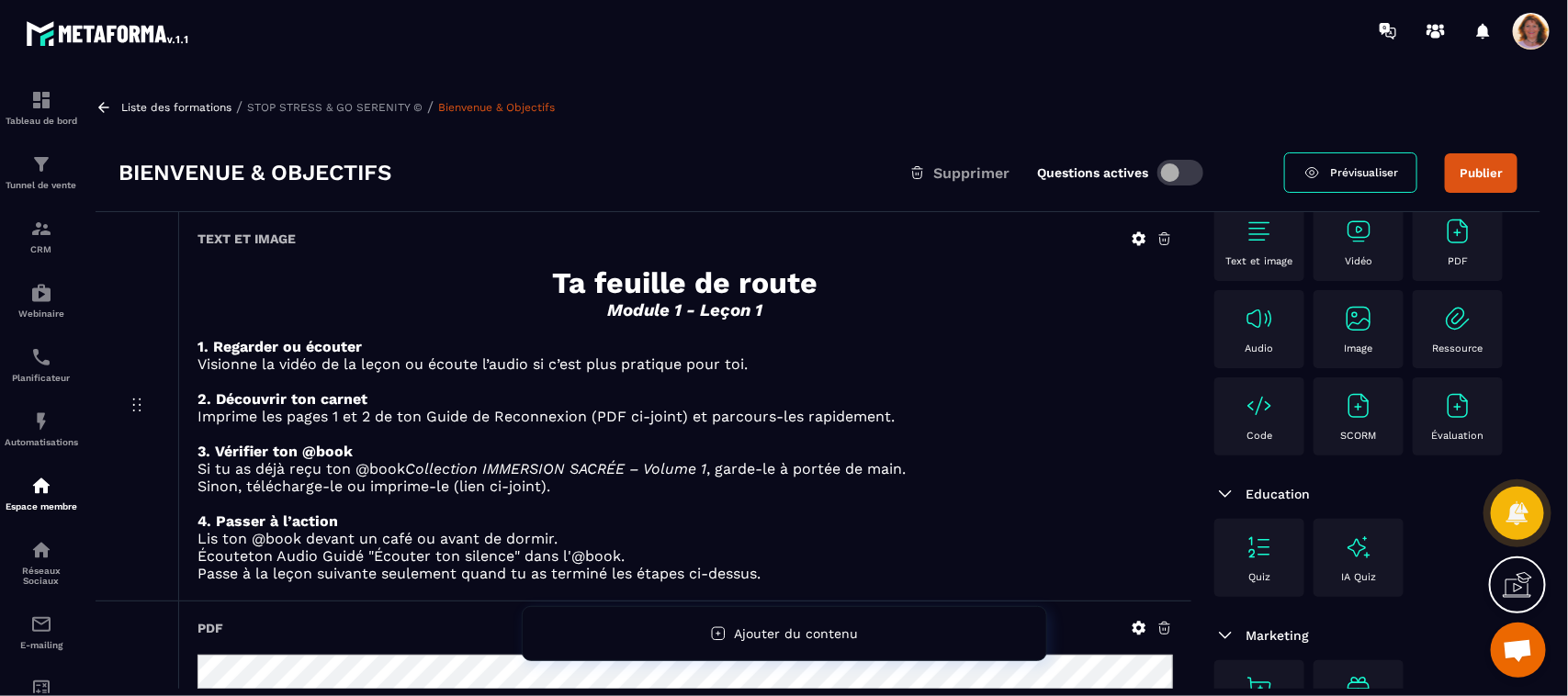
scroll to position [133, 0]
click at [1120, 479] on p "Sinon, télécharge-le ou imprime-le (lien ci-joint)." at bounding box center [685, 486] width 975 height 18
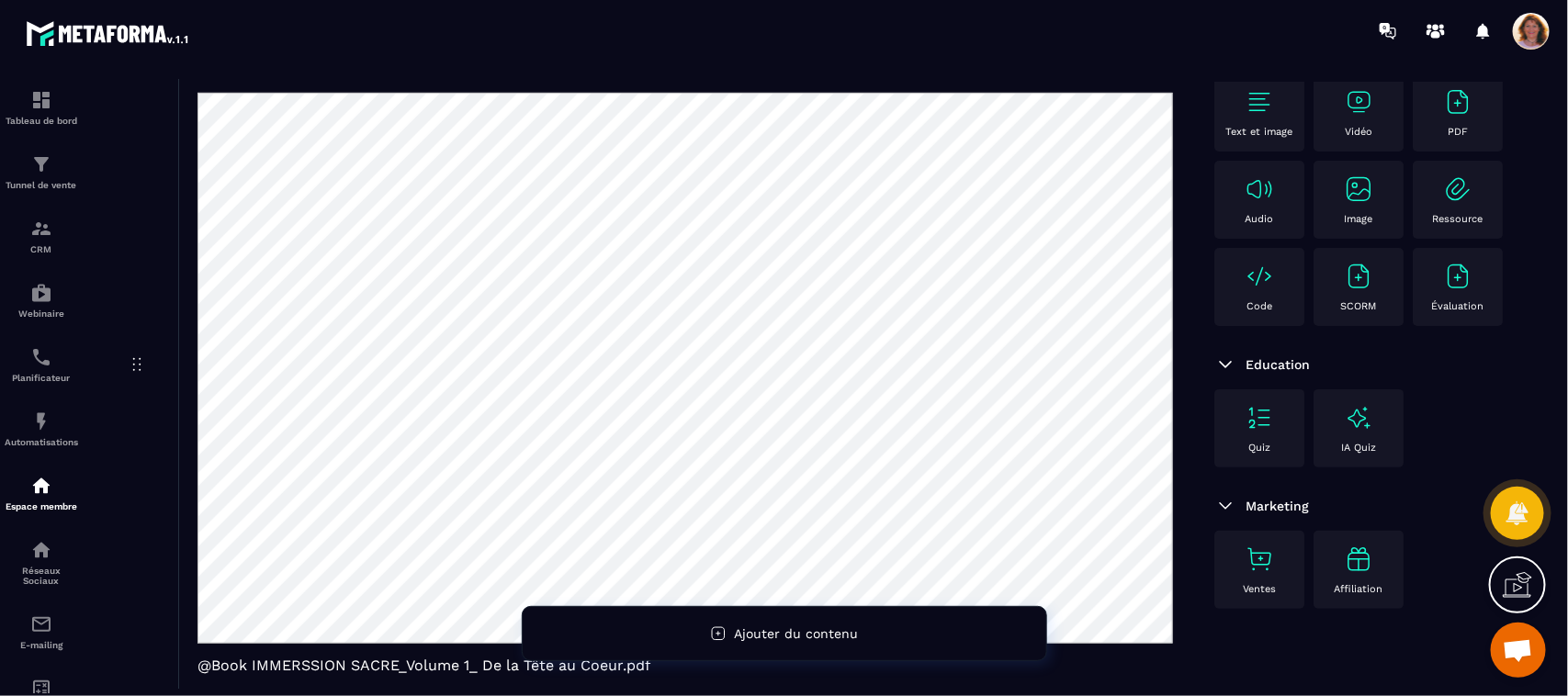
scroll to position [516, 0]
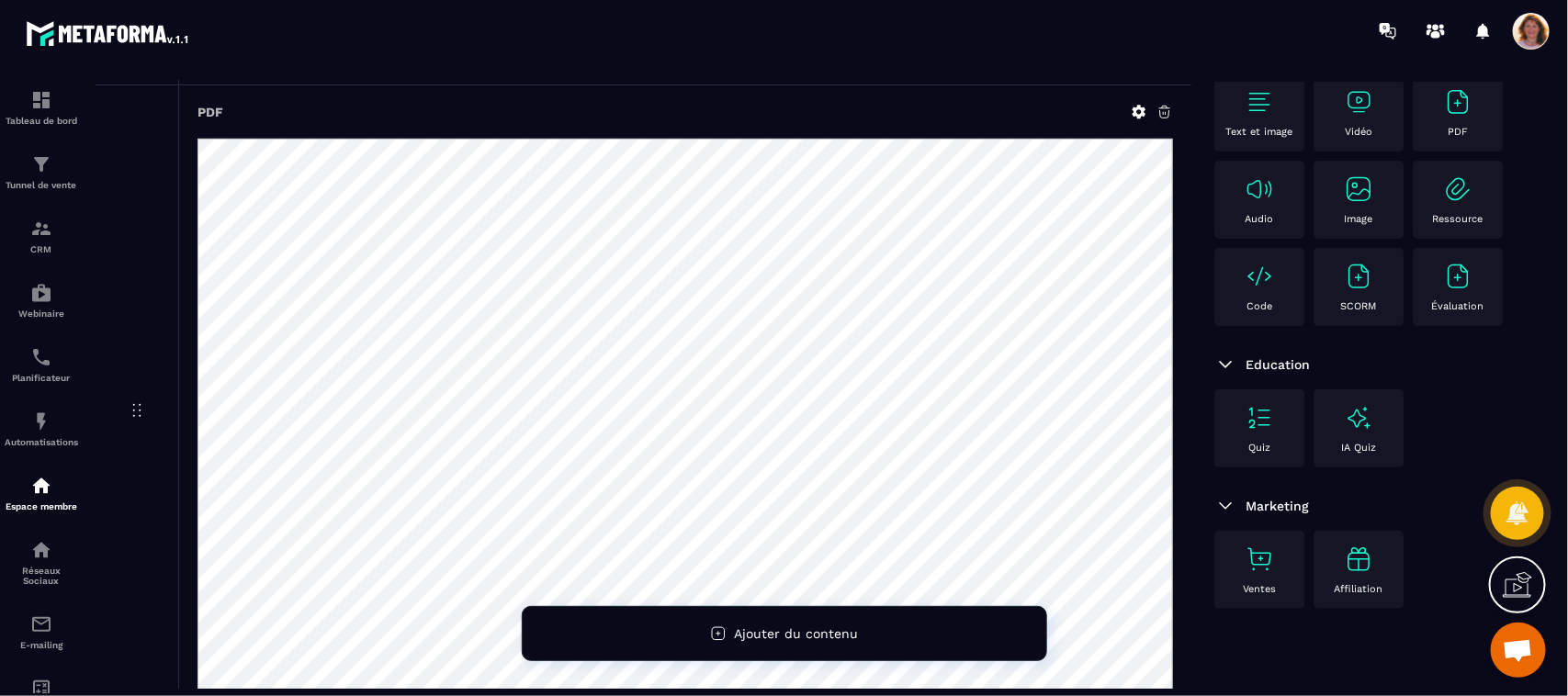
click at [1561, 413] on section "Tableau de bord Tunnel de vente CRM Webinaire Planificateur Automatisations Esp…" at bounding box center [784, 384] width 1568 height 646
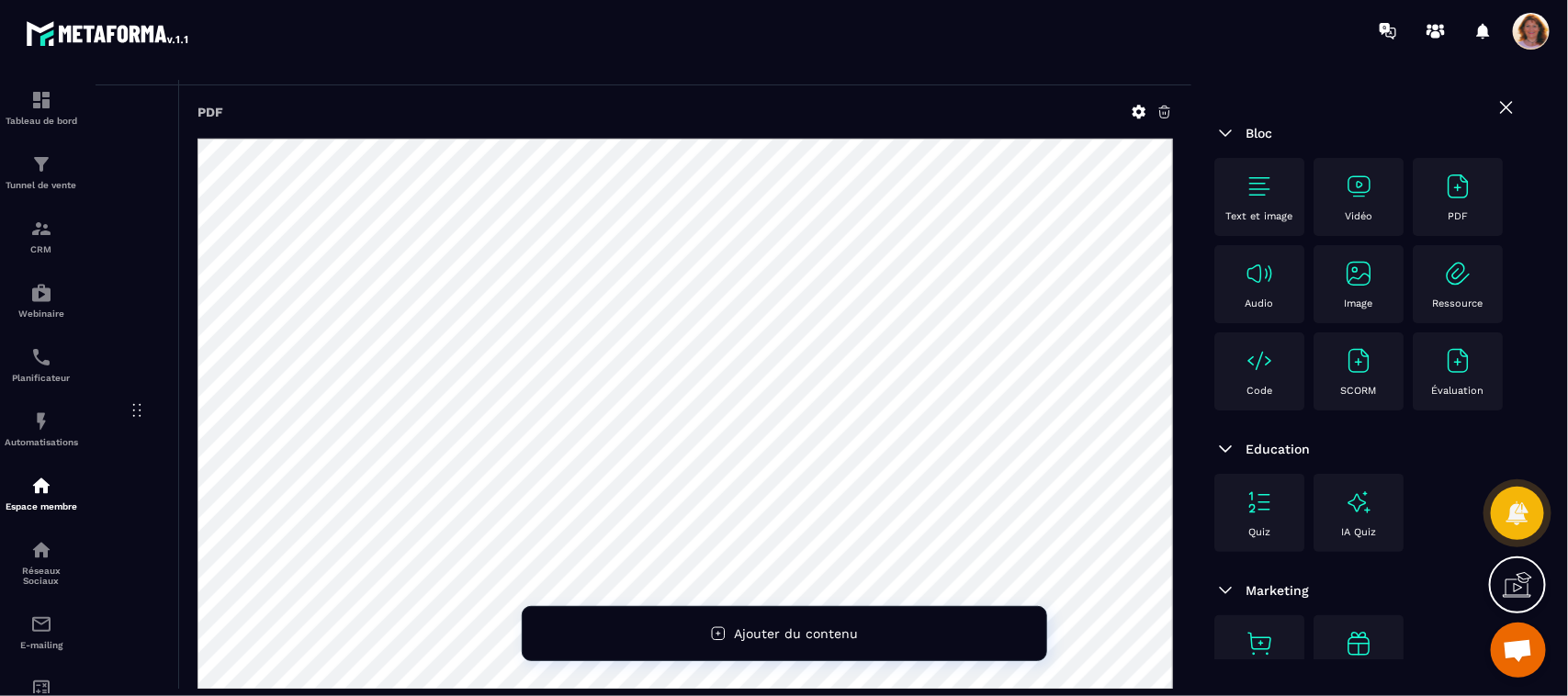
click at [1495, 112] on icon at bounding box center [1506, 107] width 22 height 22
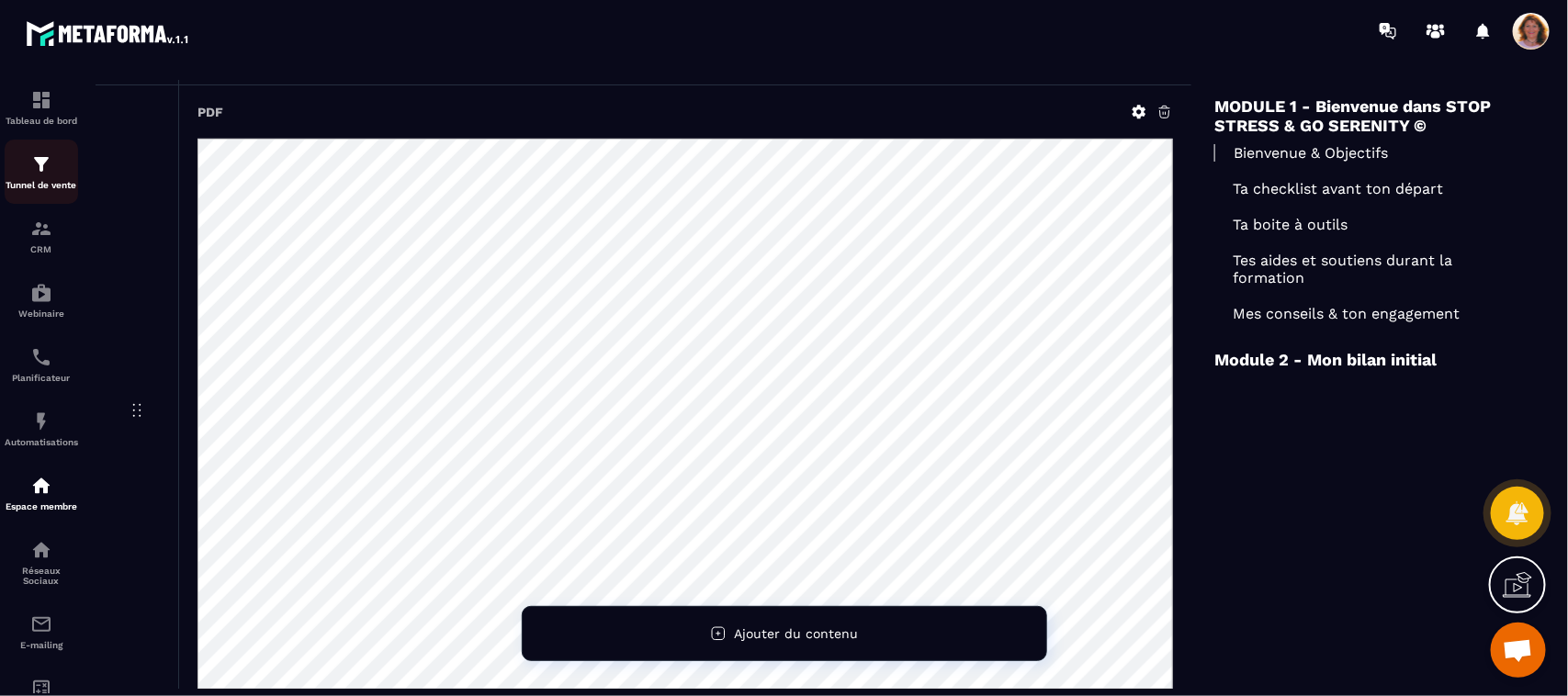
click at [33, 186] on p "Tunnel de vente" at bounding box center [41, 185] width 74 height 10
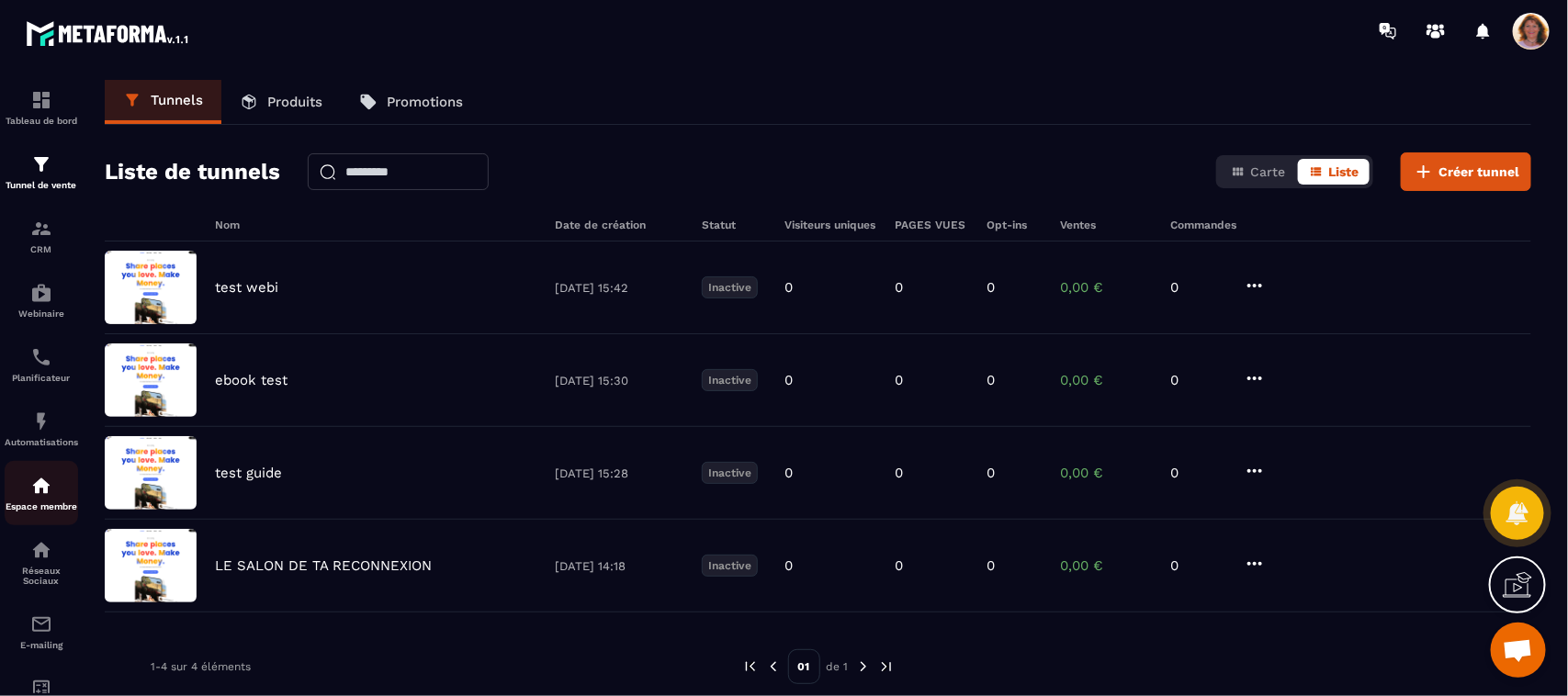
click at [52, 515] on link "Espace membre" at bounding box center [41, 493] width 74 height 64
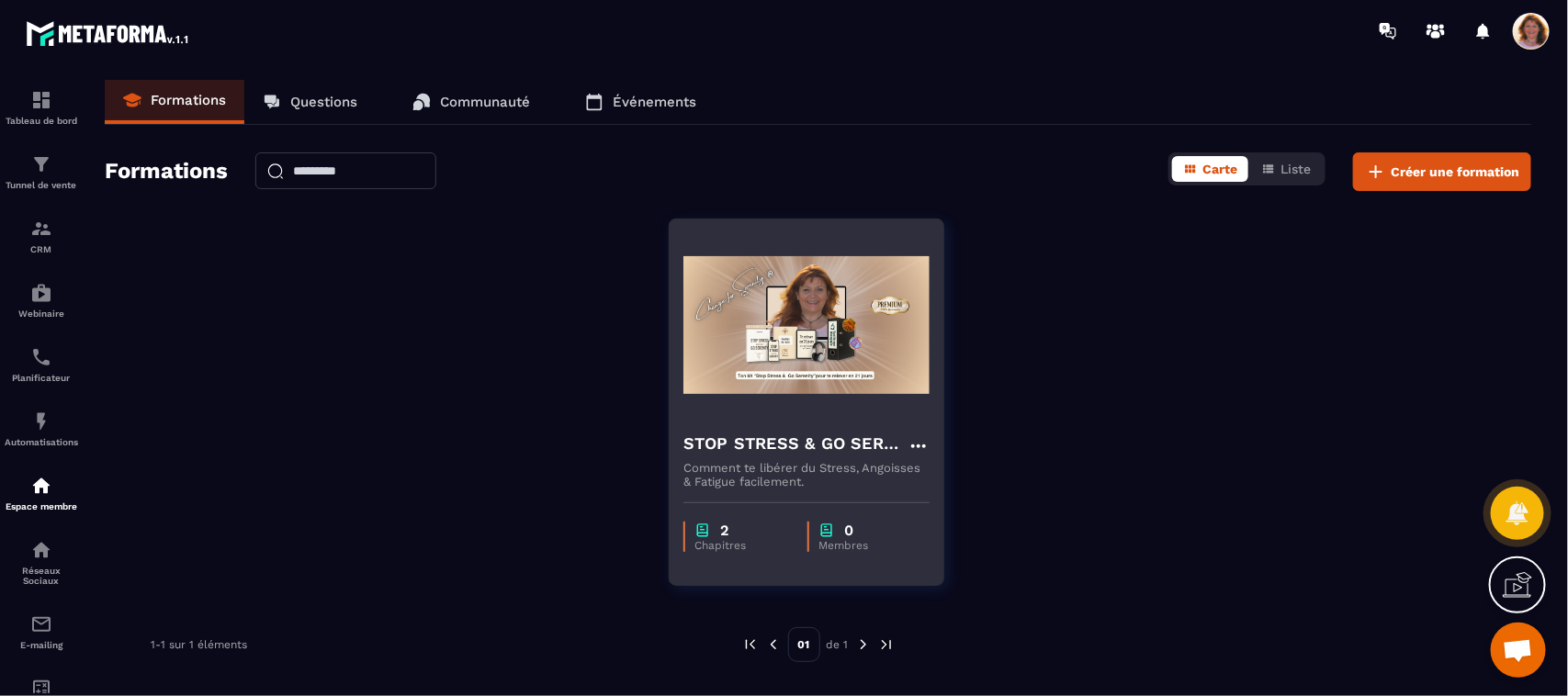
click at [801, 392] on img at bounding box center [806, 325] width 246 height 184
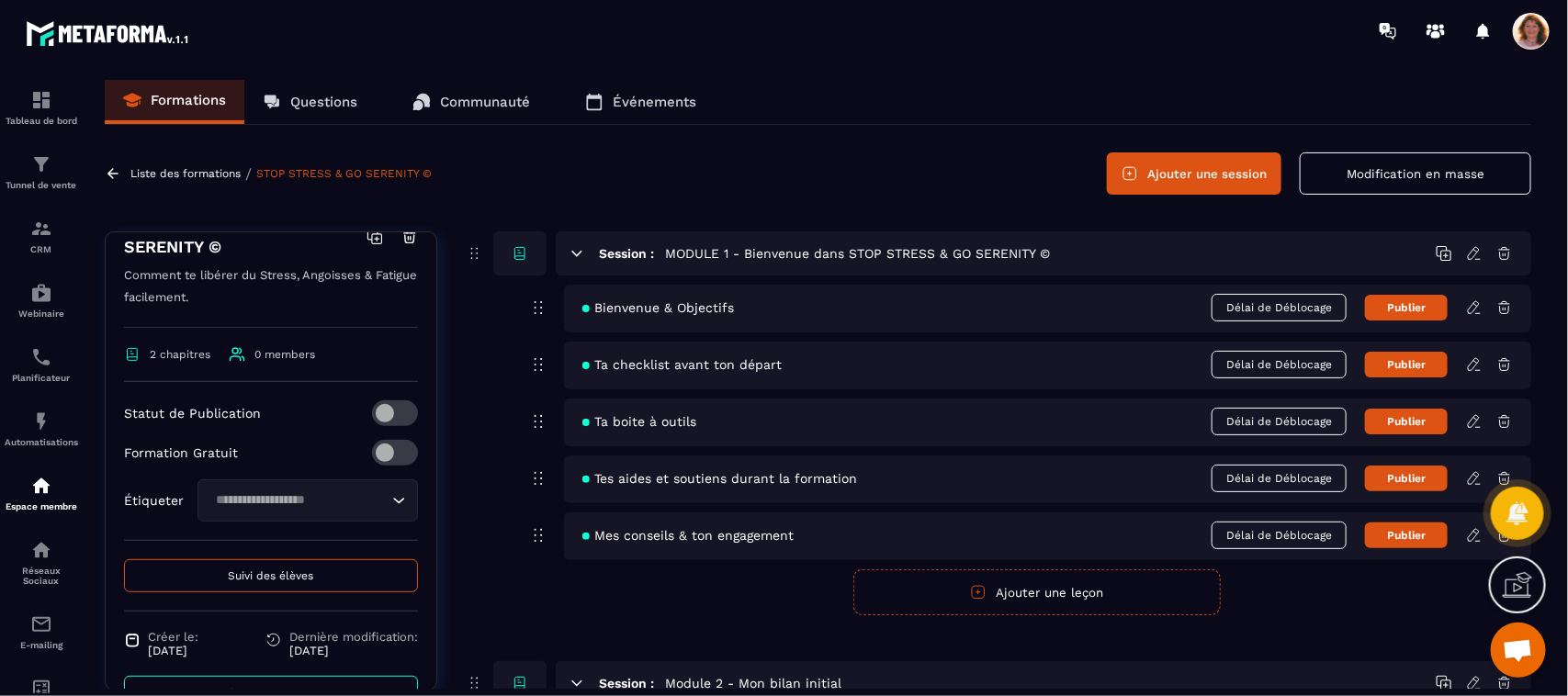
scroll to position [338, 0]
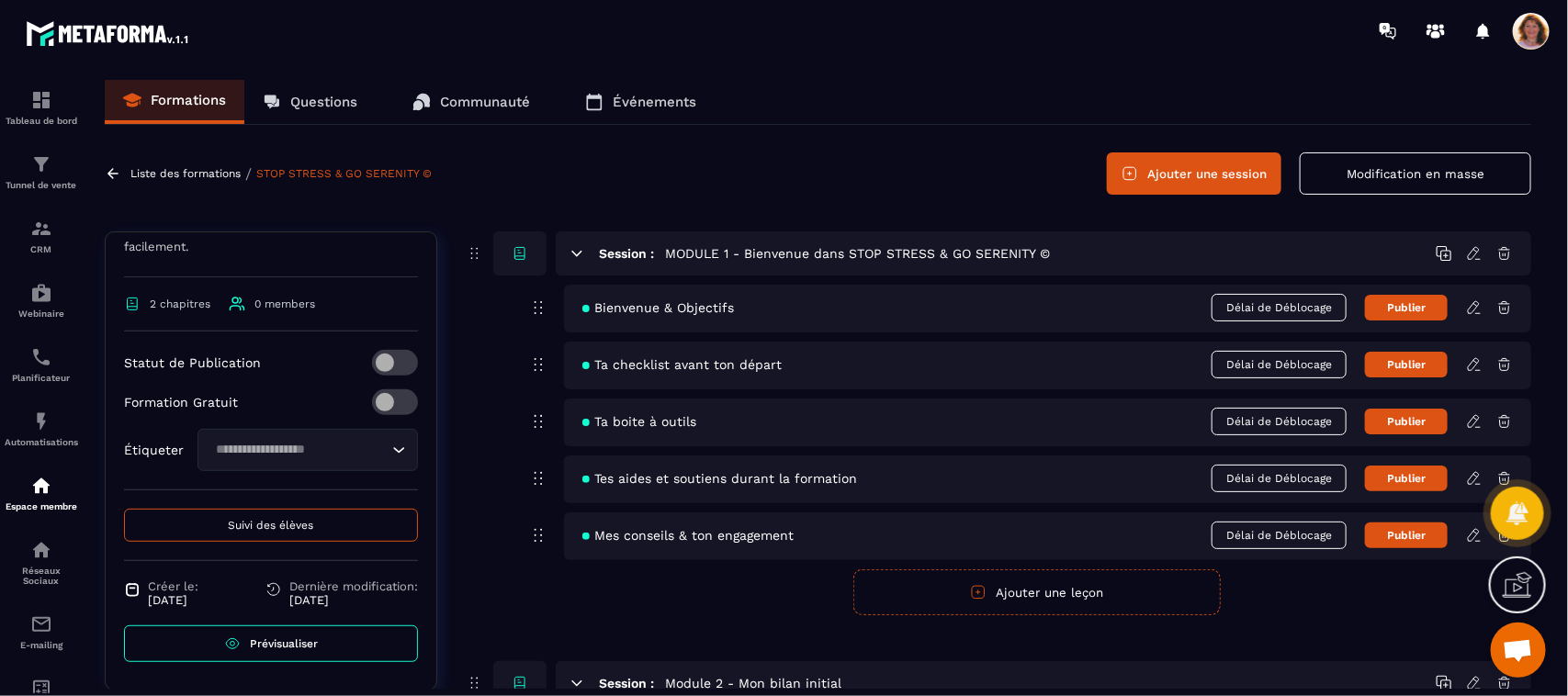
click at [333, 640] on link "Prévisualiser" at bounding box center [271, 643] width 294 height 36
click at [1512, 663] on span "Ouvrir le chat" at bounding box center [1518, 652] width 30 height 26
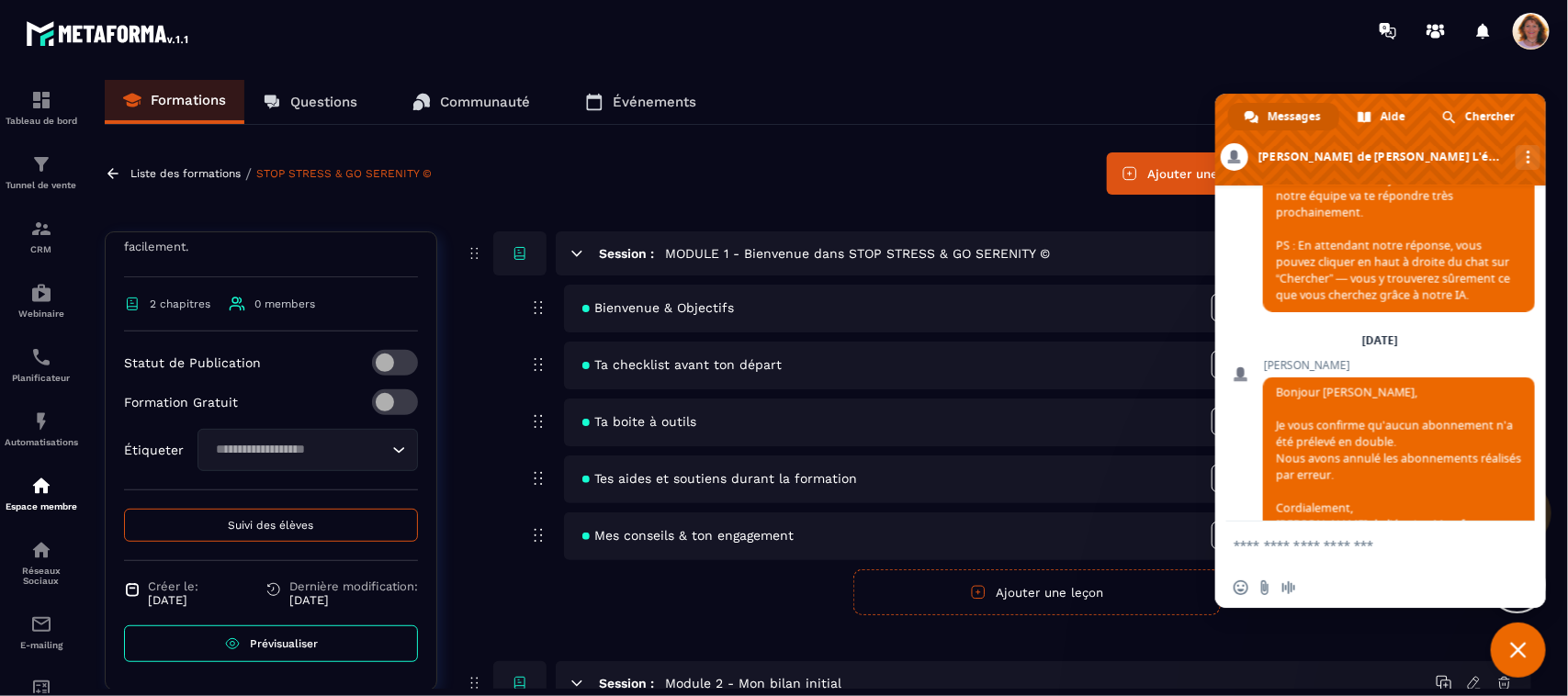
scroll to position [1781, 0]
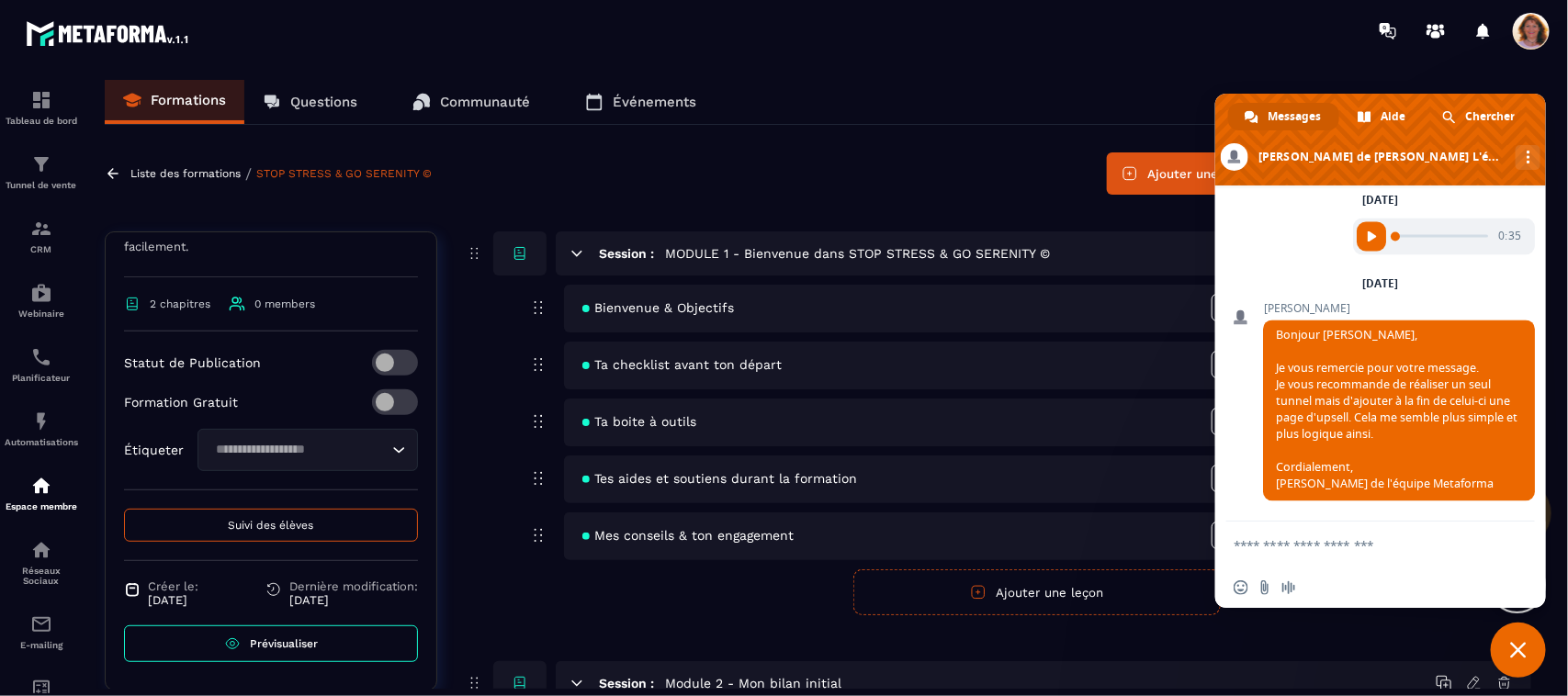
click at [1295, 542] on textarea "Entrez votre message..." at bounding box center [1361, 544] width 257 height 46
click at [1266, 591] on input "Envoyer un fichier" at bounding box center [1265, 588] width 15 height 15
type input "**********"
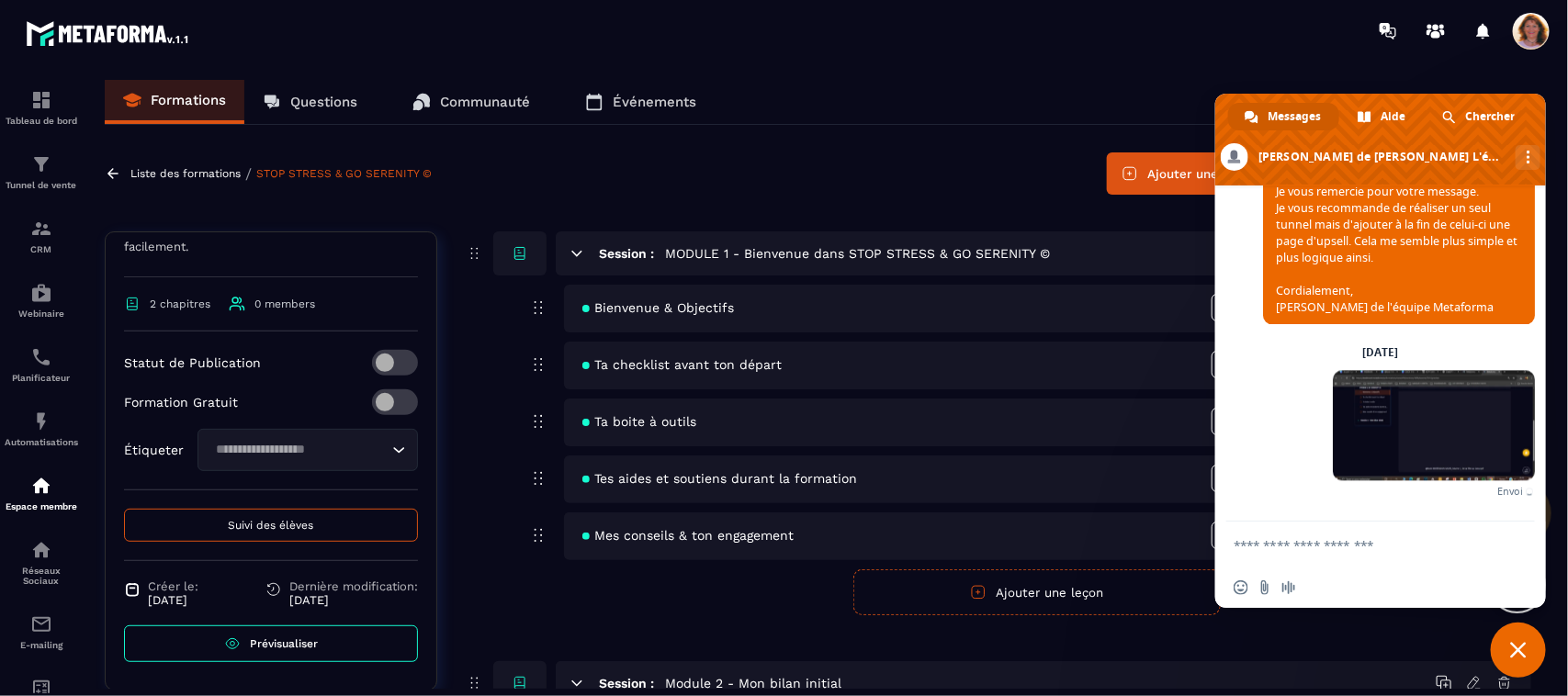
scroll to position [1937, 0]
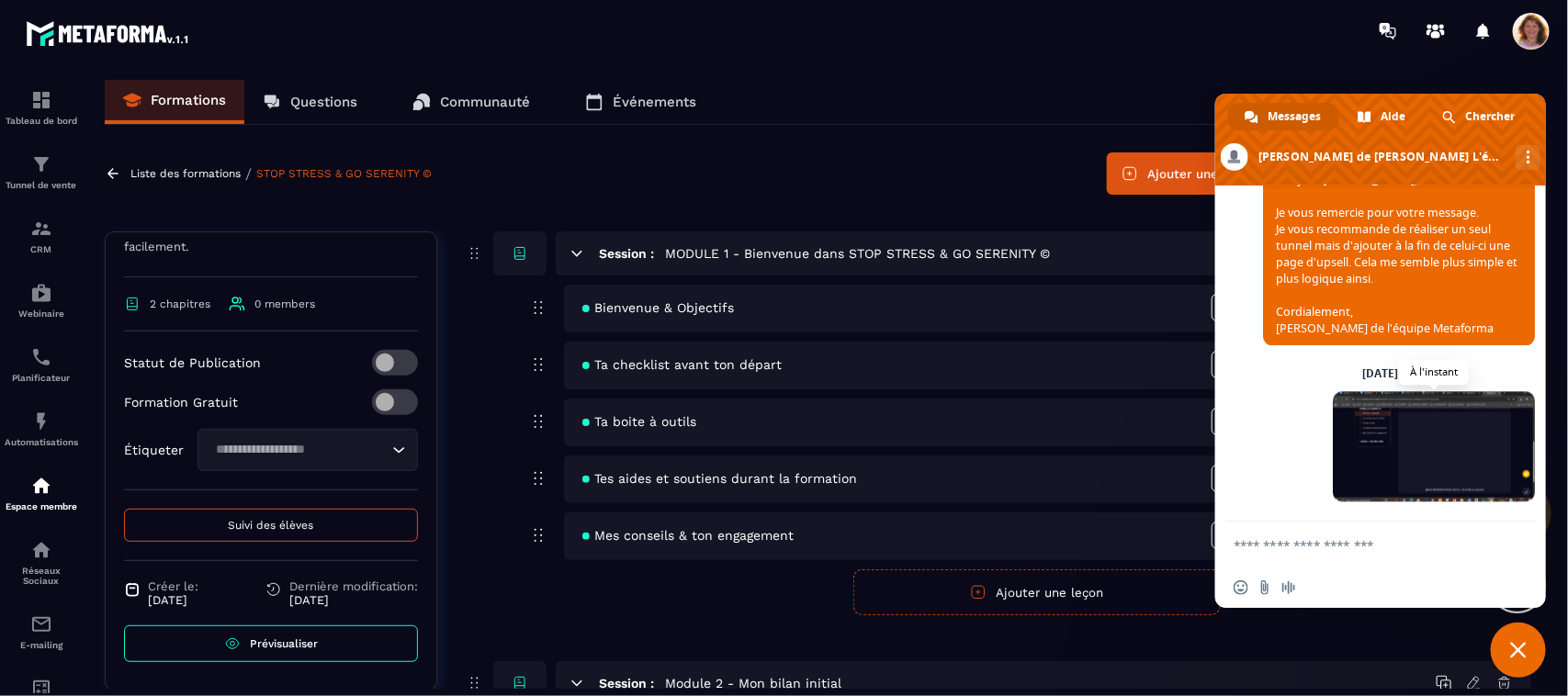
click at [1443, 433] on span at bounding box center [1434, 446] width 202 height 110
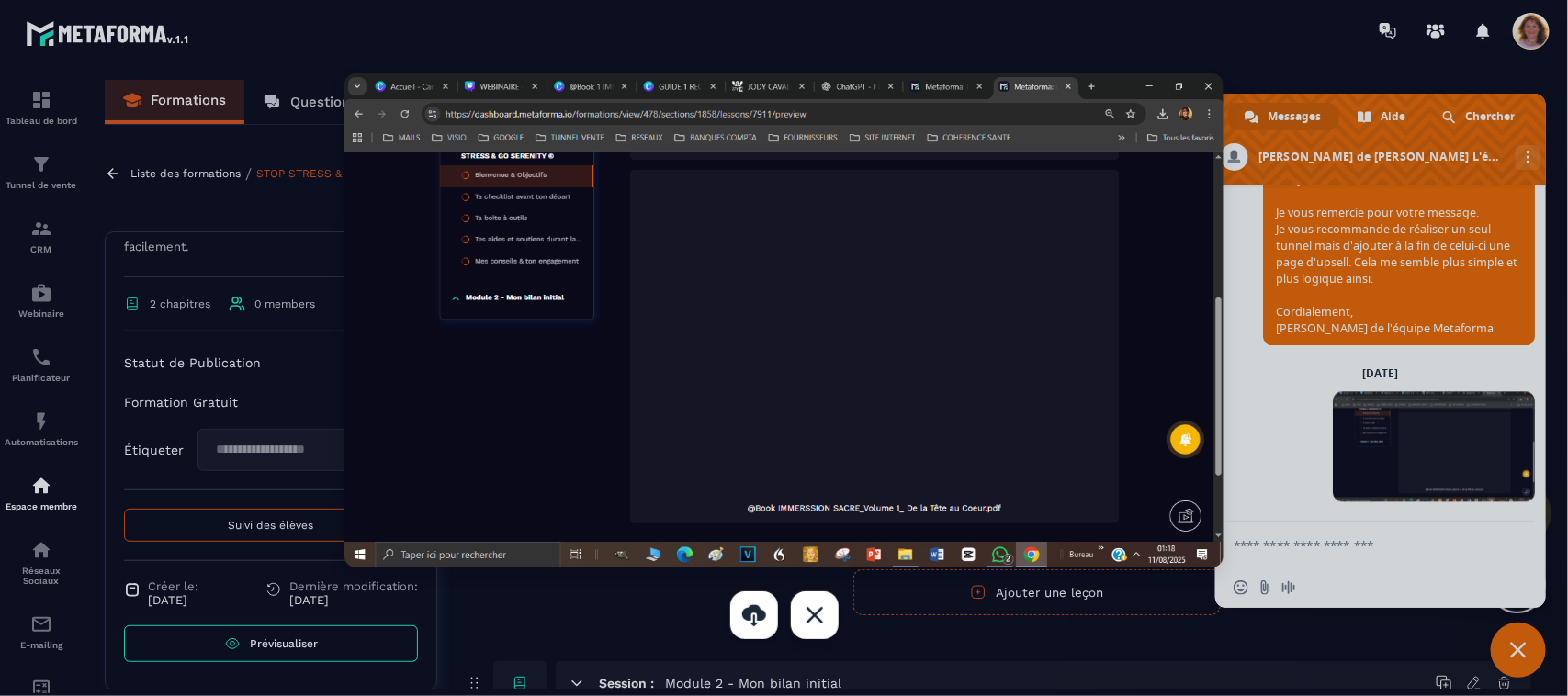
click at [809, 622] on link at bounding box center [814, 615] width 48 height 48
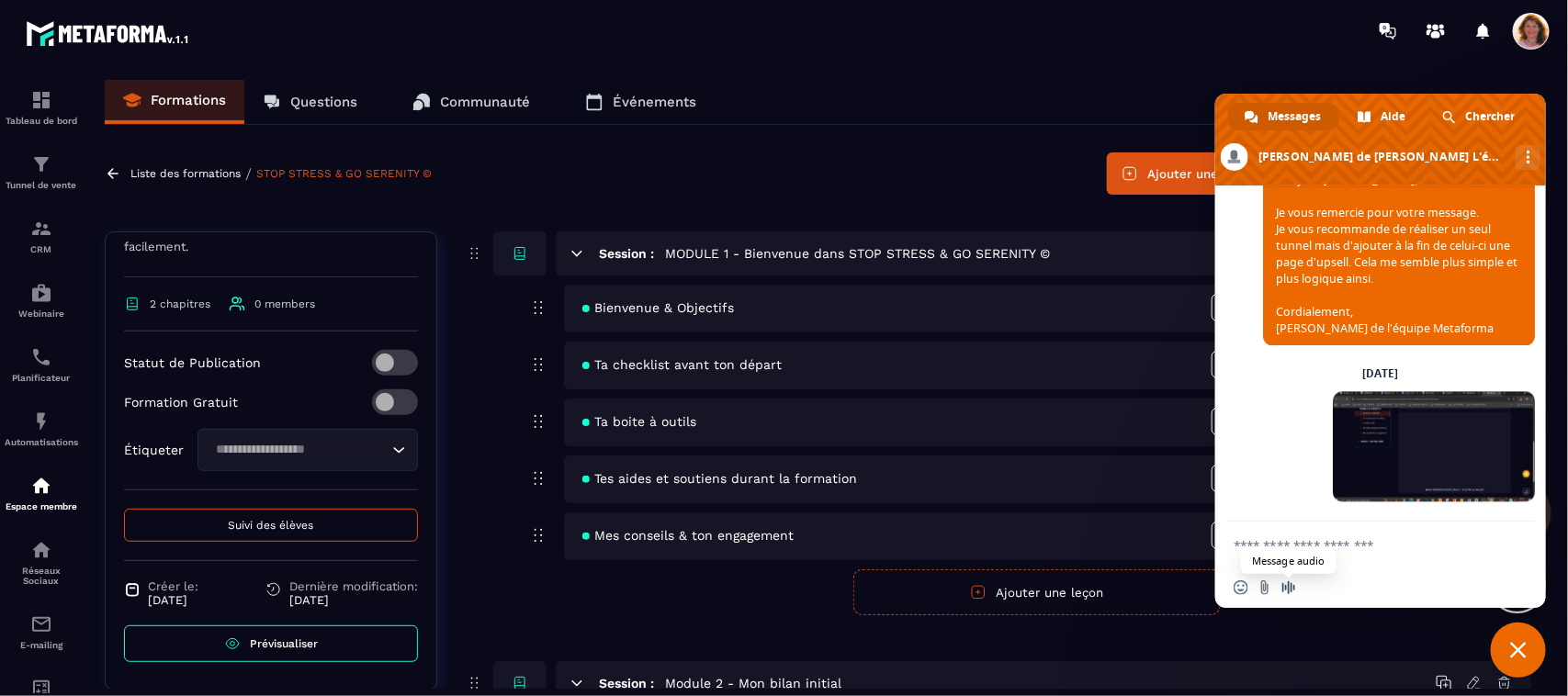
click at [1290, 592] on span "Message audio" at bounding box center [1289, 588] width 15 height 15
click at [1366, 593] on span at bounding box center [1372, 588] width 15 height 15
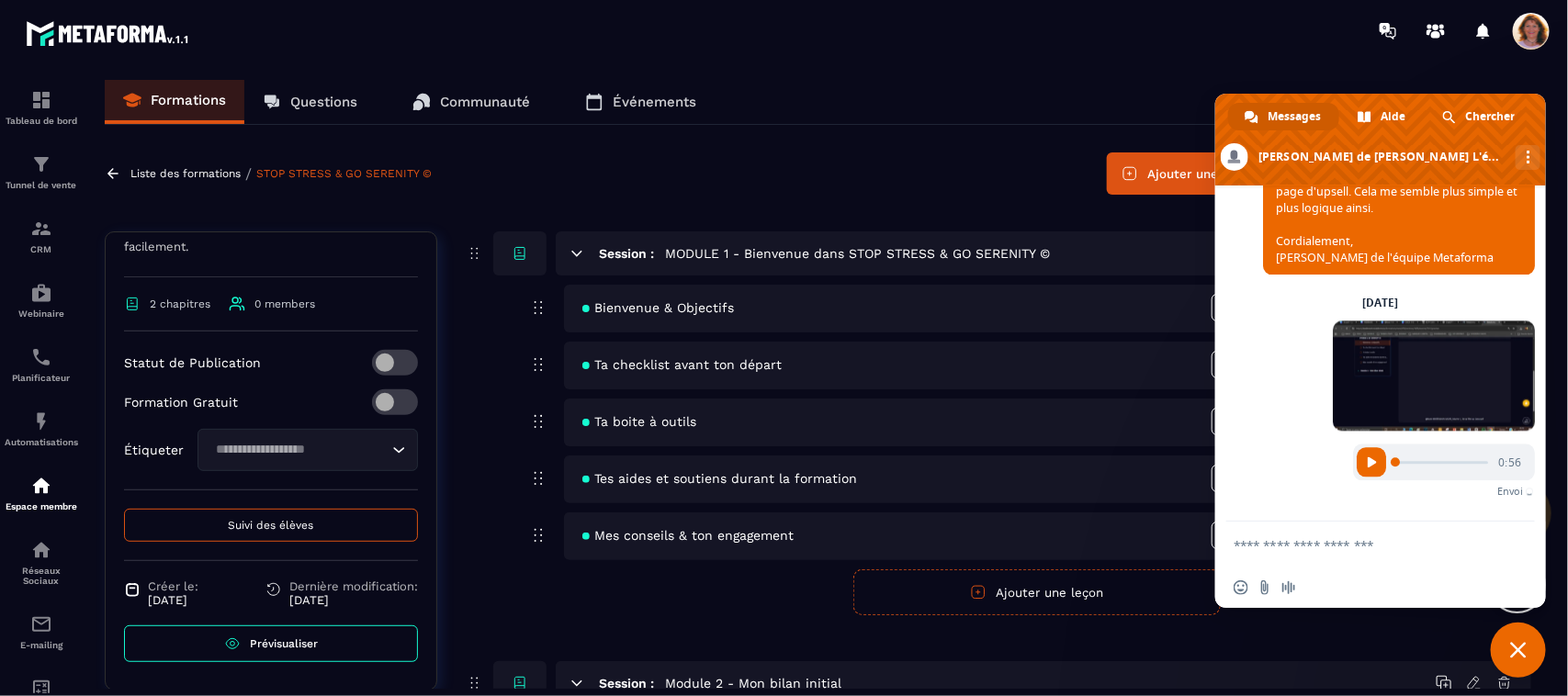
scroll to position [1979, 0]
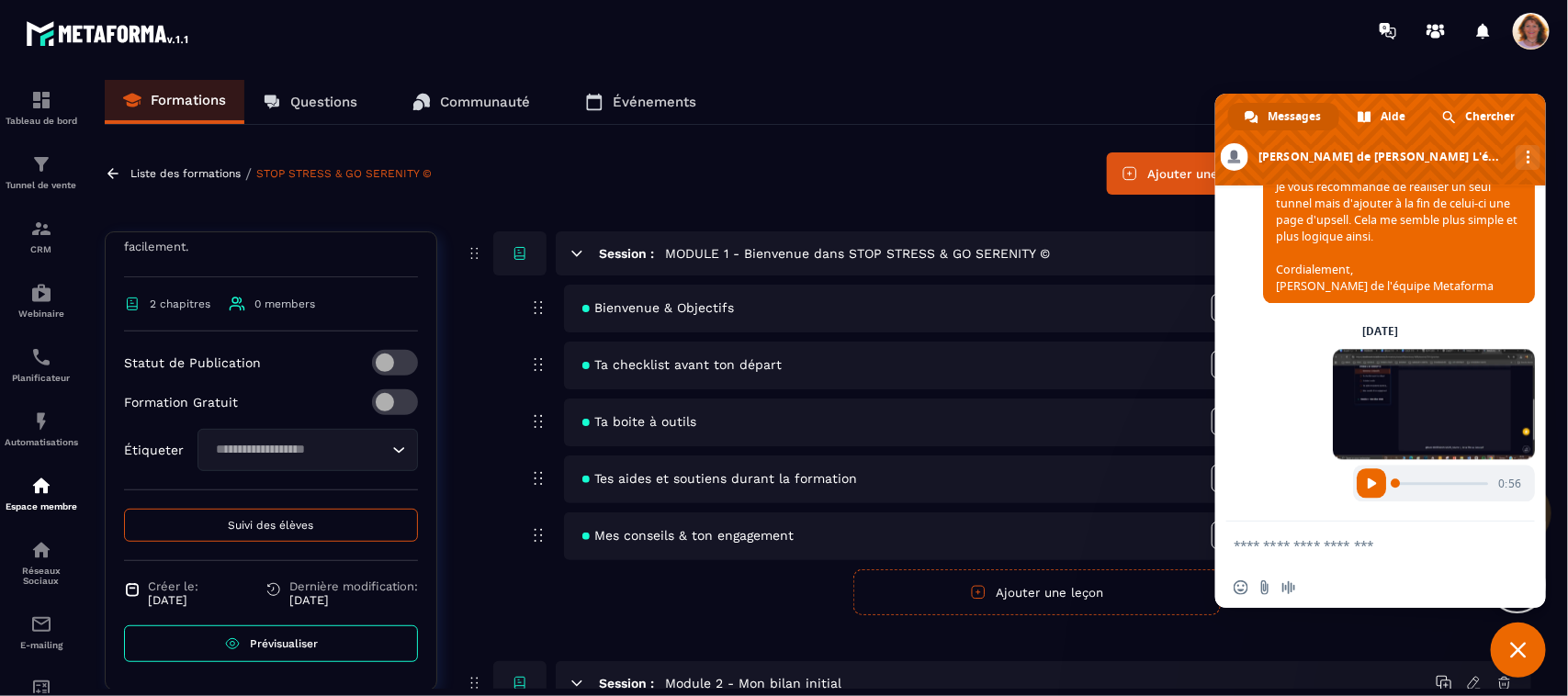
click at [1325, 643] on div "Session : MODULE 1 - Bienvenue dans STOP STRESS & GO SERENITY © Bienvenue & Obj…" at bounding box center [998, 495] width 1066 height 529
click at [1130, 96] on div "Formations Questions Communauté Événements" at bounding box center [818, 103] width 1426 height 45
click at [1134, 83] on div "Formations Questions Communauté Événements" at bounding box center [818, 103] width 1426 height 45
click at [941, 199] on div "Formations Questions Communauté Événements Liste des formations / STOP STRESS &…" at bounding box center [817, 384] width 1463 height 608
click at [1543, 84] on div "Formations Questions Communauté Événements Liste des formations / STOP STRESS &…" at bounding box center [817, 384] width 1463 height 608
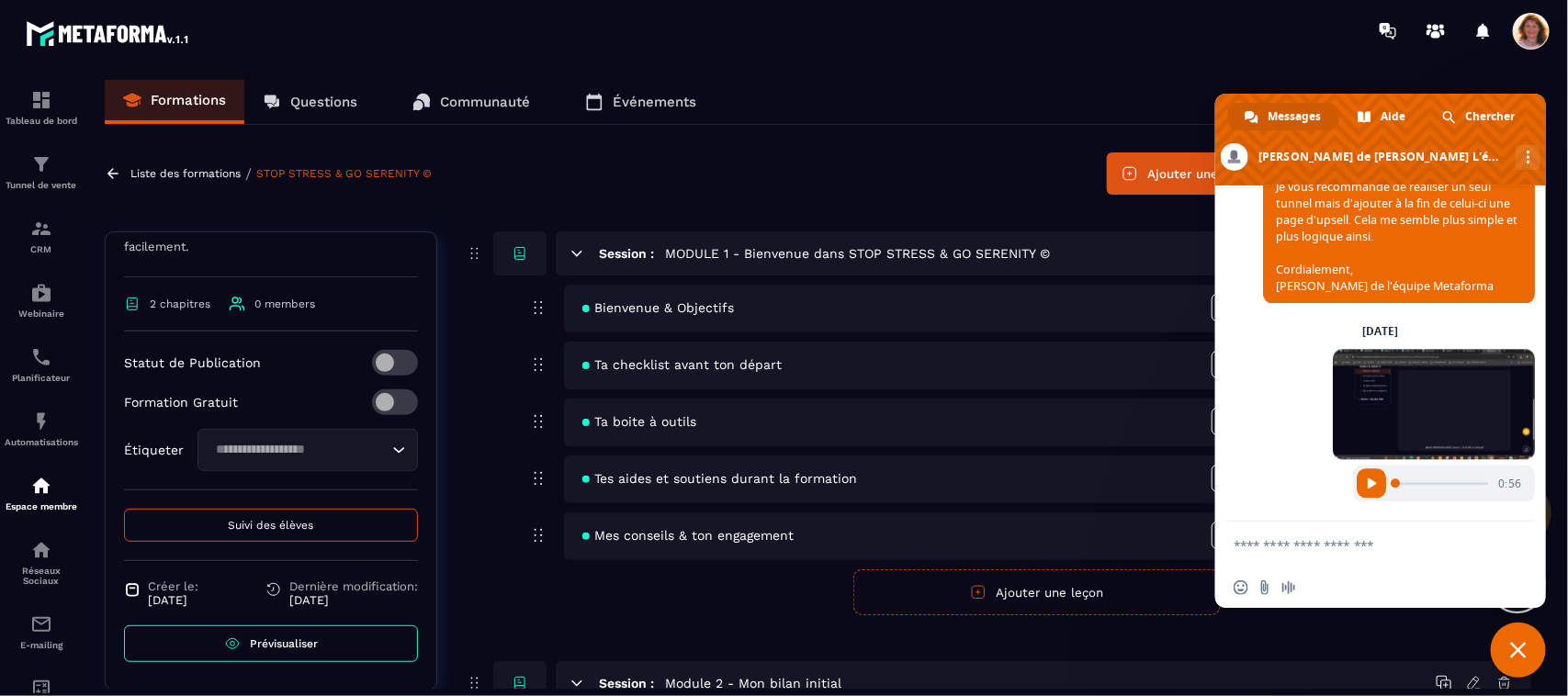
click at [1235, 631] on div "Session : MODULE 1 - Bienvenue dans STOP STRESS & GO SERENITY © Bienvenue & Obj…" at bounding box center [998, 495] width 1066 height 529
click at [1516, 647] on span "Fermer le chat" at bounding box center [1519, 650] width 17 height 17
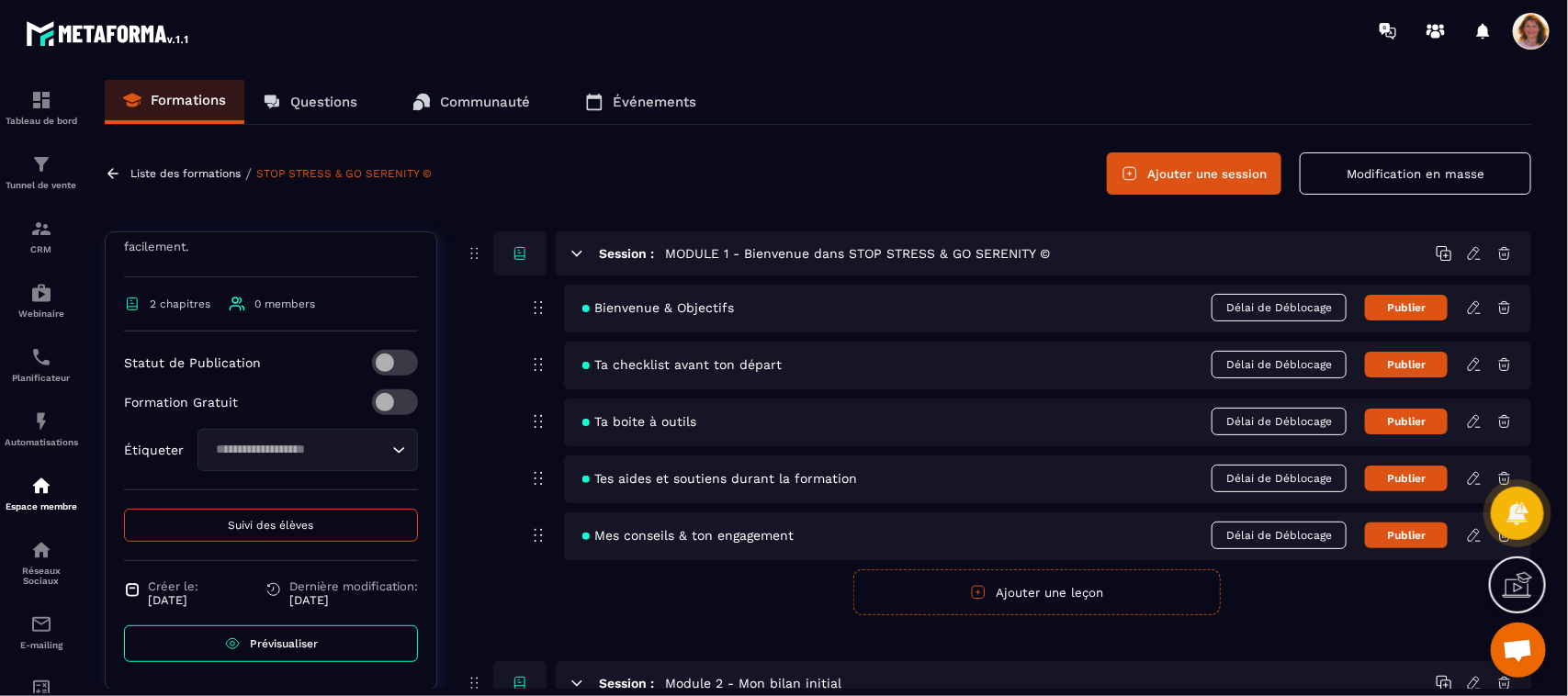
click at [1472, 305] on icon at bounding box center [1473, 307] width 11 height 12
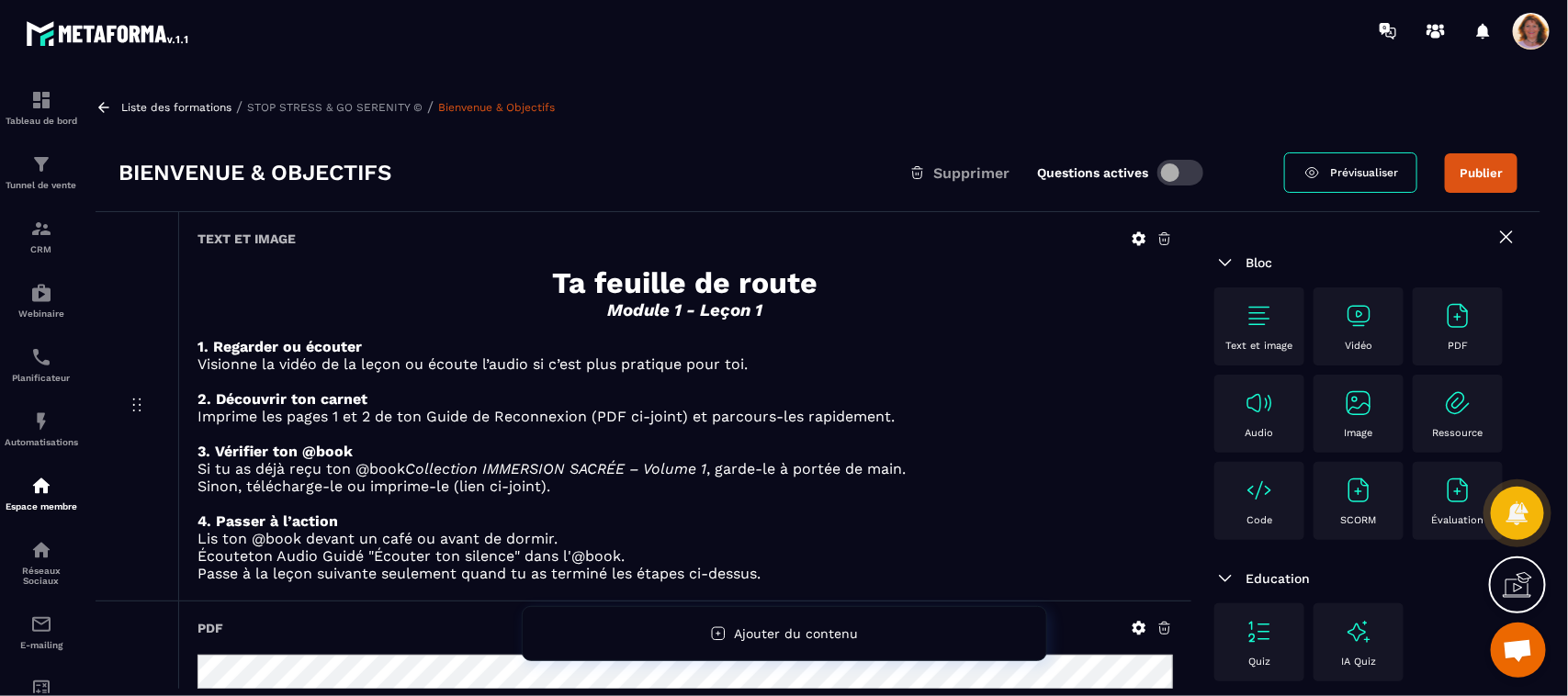
click at [997, 395] on p "2. Découvrir ton carnet" at bounding box center [685, 398] width 975 height 18
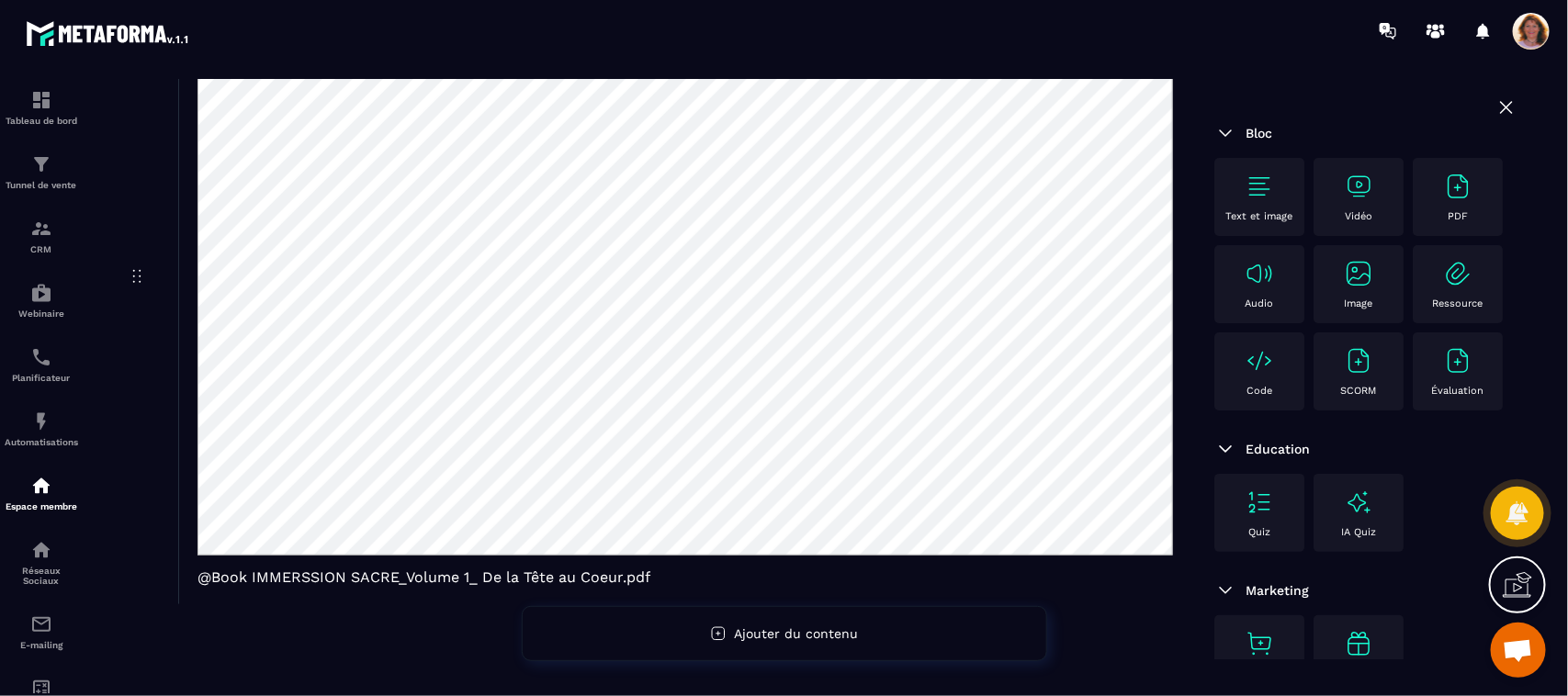
scroll to position [654, 0]
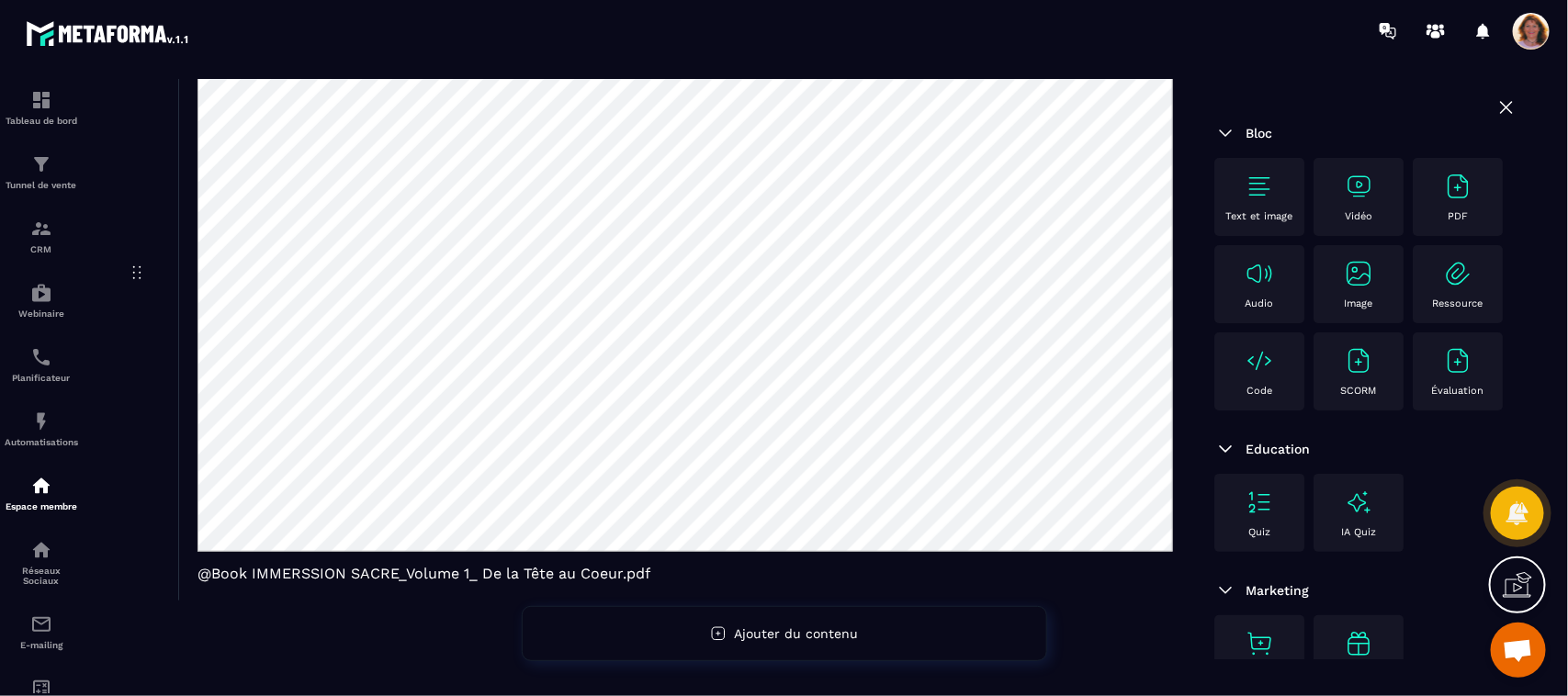
click at [1520, 663] on span "Ouvrir le chat" at bounding box center [1518, 652] width 30 height 26
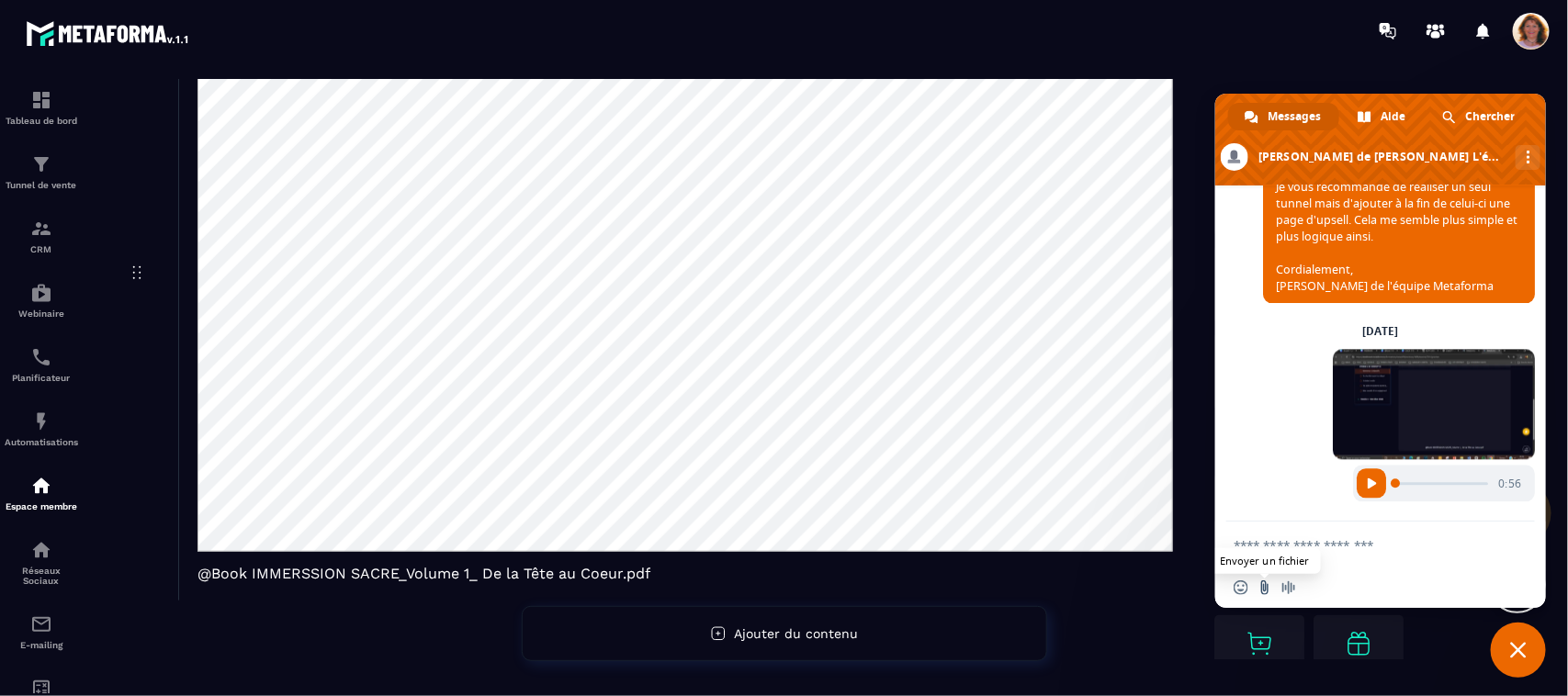
click at [1261, 591] on input "Envoyer un fichier" at bounding box center [1265, 588] width 15 height 15
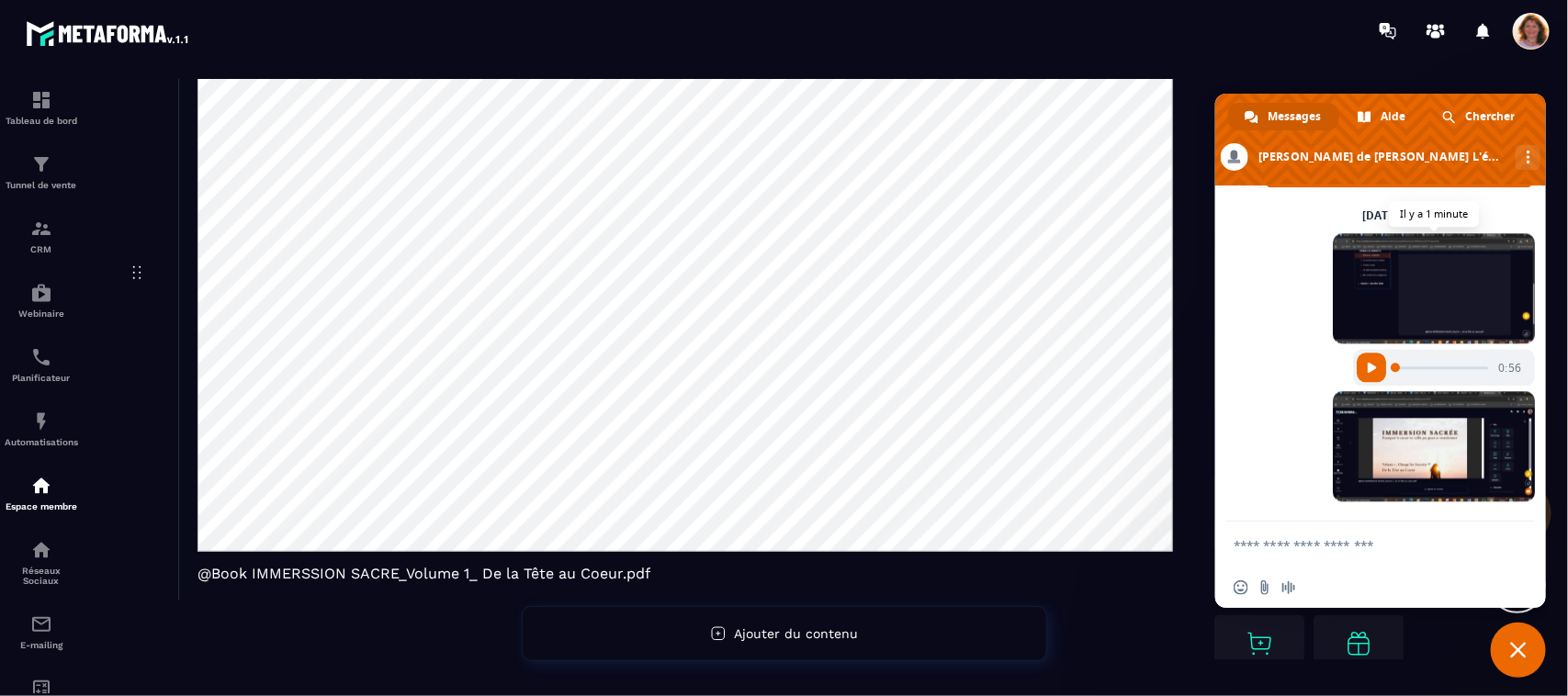
scroll to position [2095, 0]
click at [1266, 588] on input "Envoyer un fichier" at bounding box center [1265, 588] width 15 height 15
click at [1285, 589] on span "Message audio" at bounding box center [1289, 588] width 15 height 15
click at [1375, 590] on span at bounding box center [1372, 588] width 15 height 15
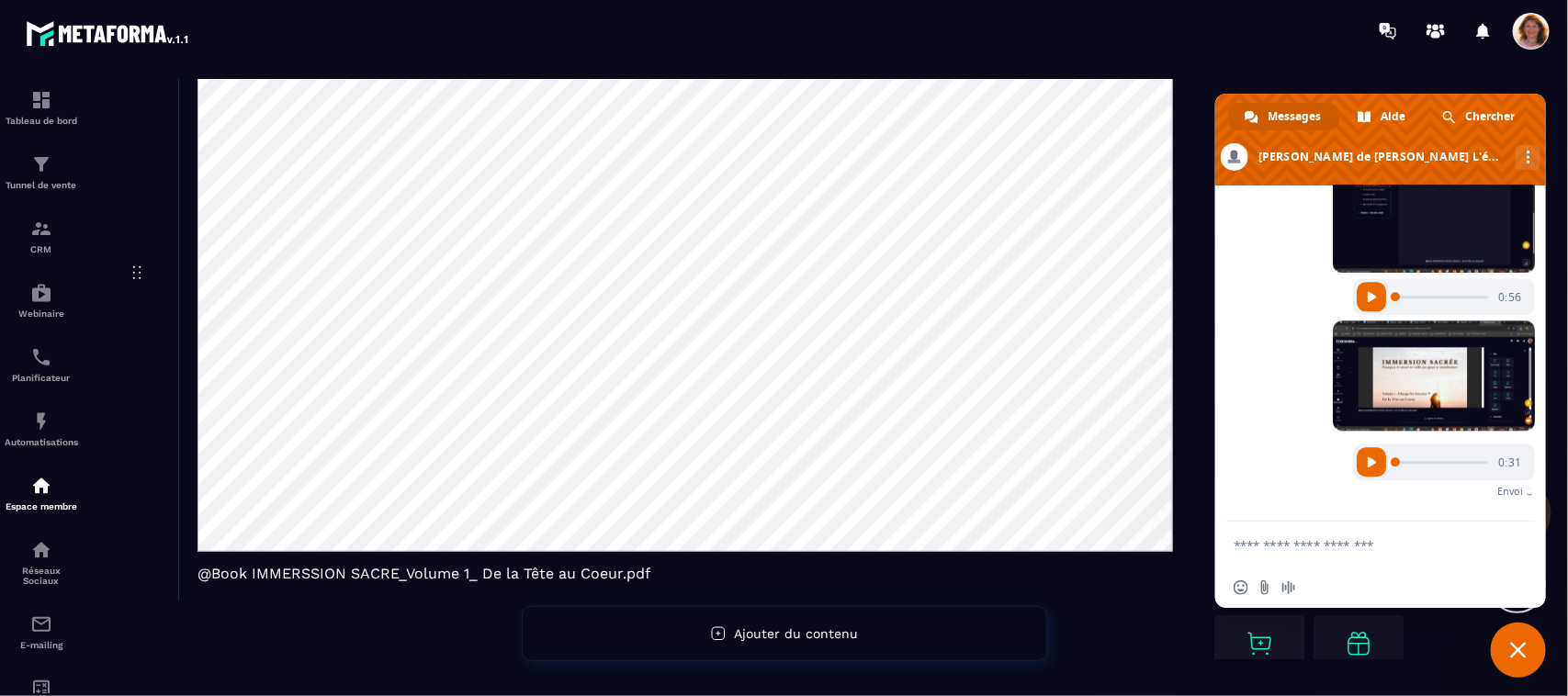
scroll to position [2137, 0]
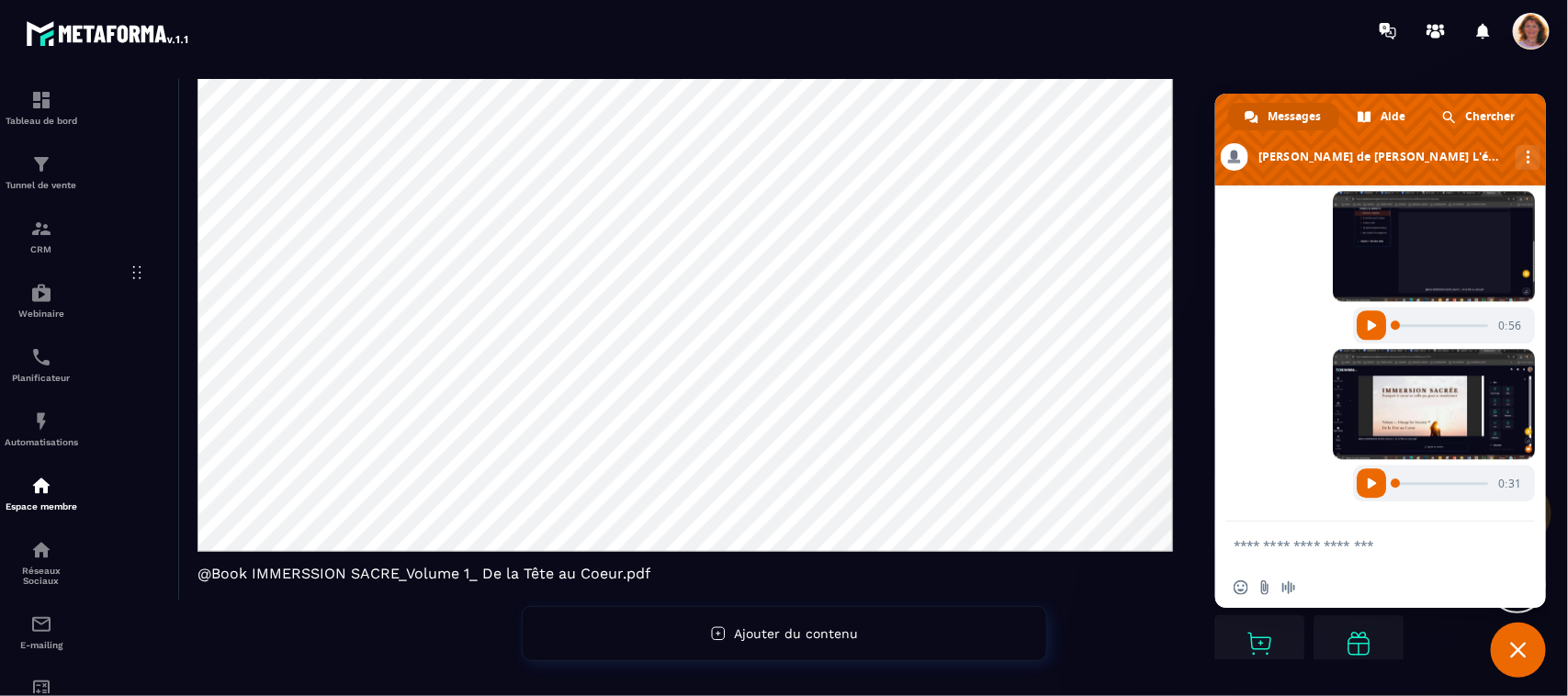
click at [1136, 591] on div "PDF @Book IMMERSSION SACRE_Volume 1_ De la Tête au Coeur.pdf" at bounding box center [684, 274] width 1013 height 653
click at [1512, 646] on span "Fermer le chat" at bounding box center [1519, 650] width 17 height 17
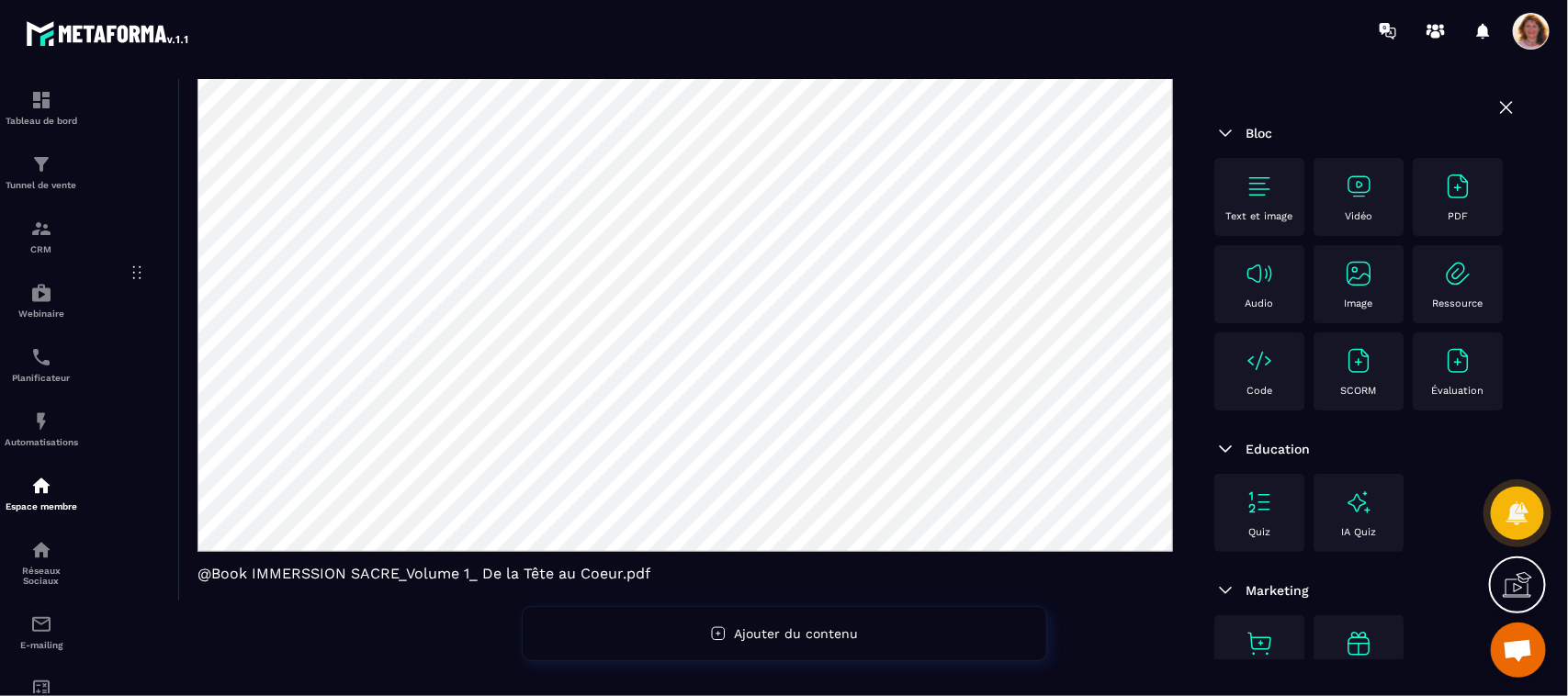
click at [1501, 106] on icon at bounding box center [1506, 107] width 11 height 11
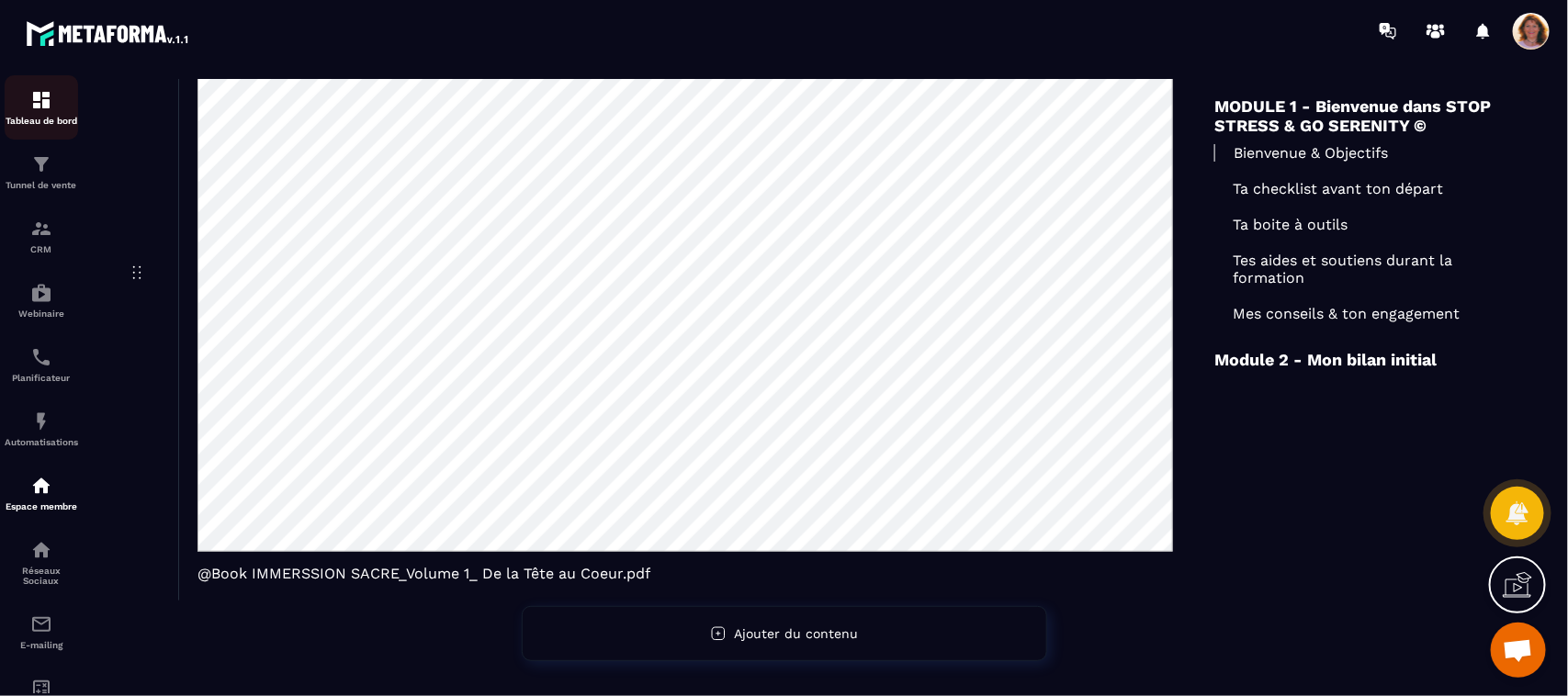
click at [50, 120] on p "Tableau de bord" at bounding box center [41, 120] width 74 height 10
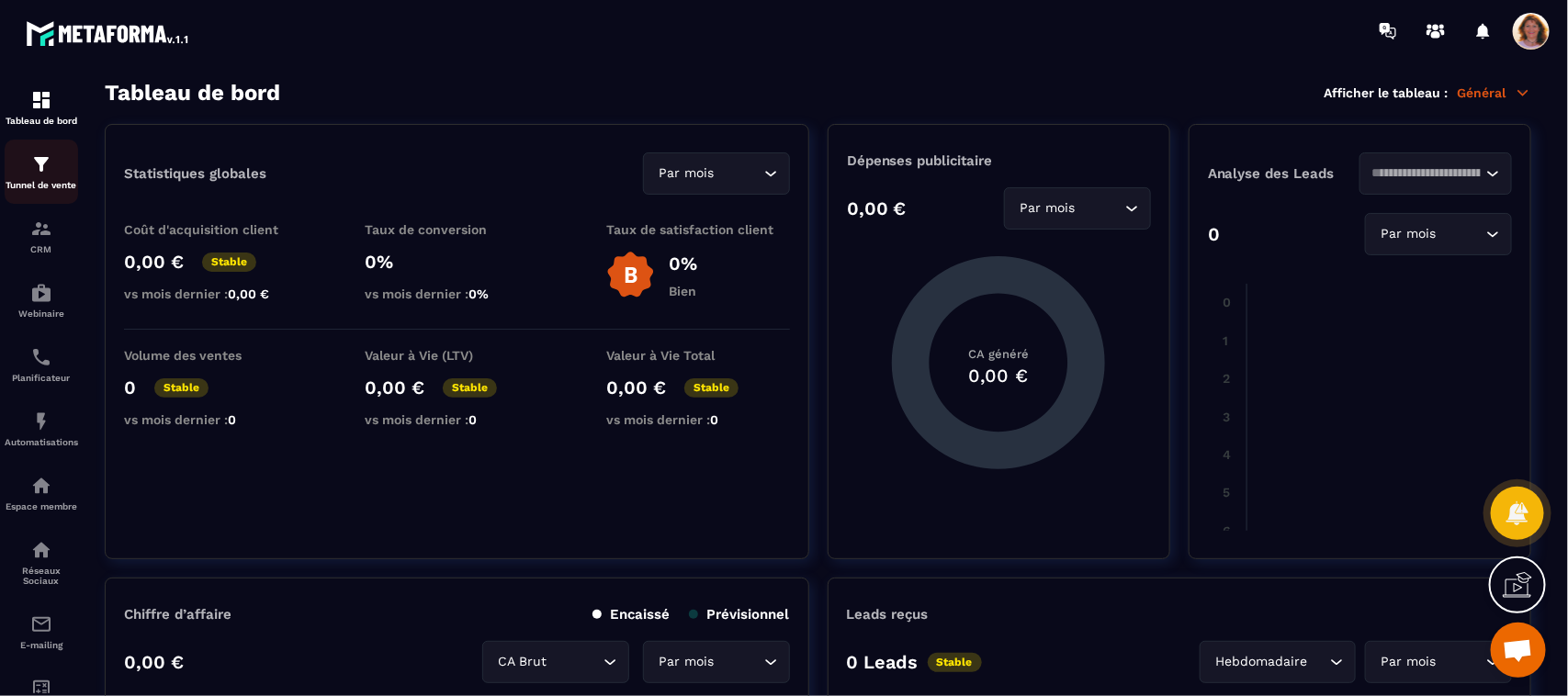
click at [41, 180] on p "Tunnel de vente" at bounding box center [41, 185] width 74 height 10
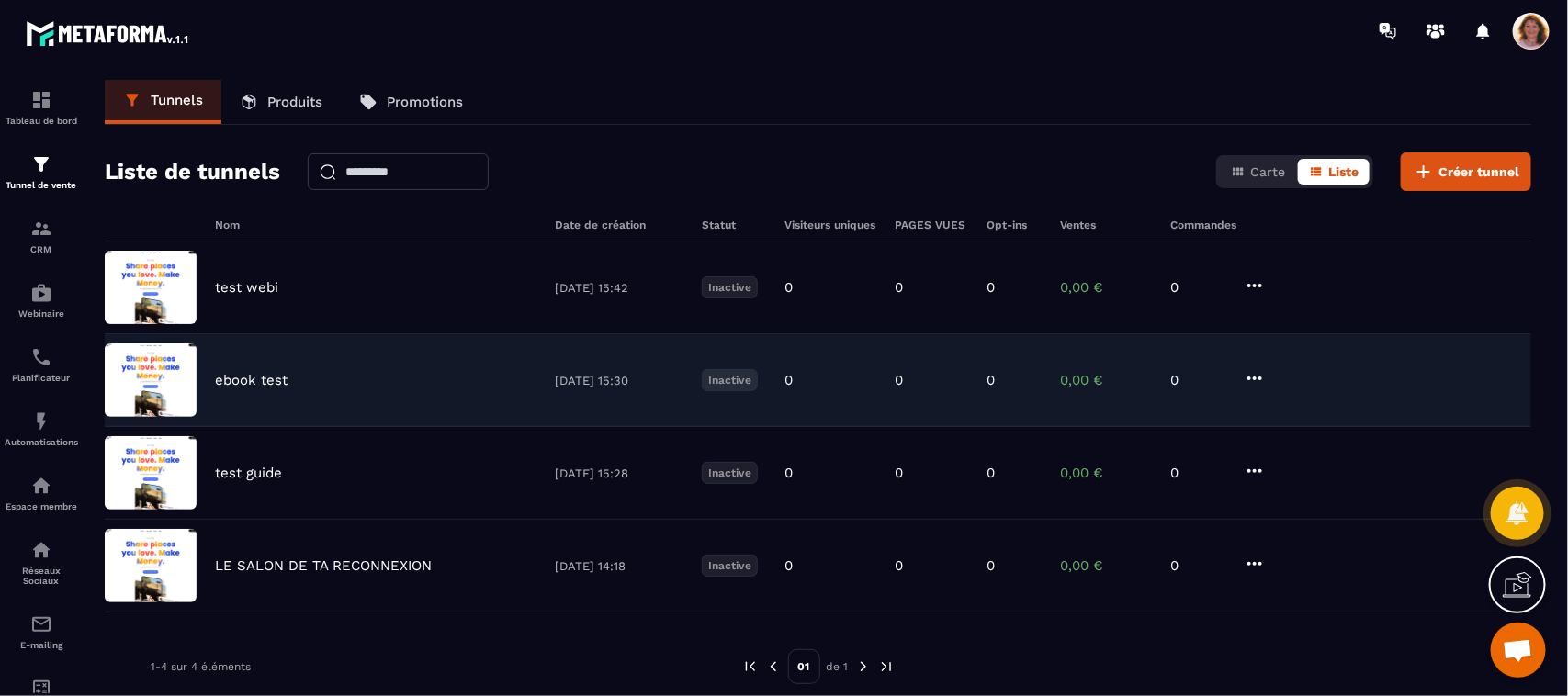
click at [1252, 377] on icon at bounding box center [1254, 379] width 22 height 22
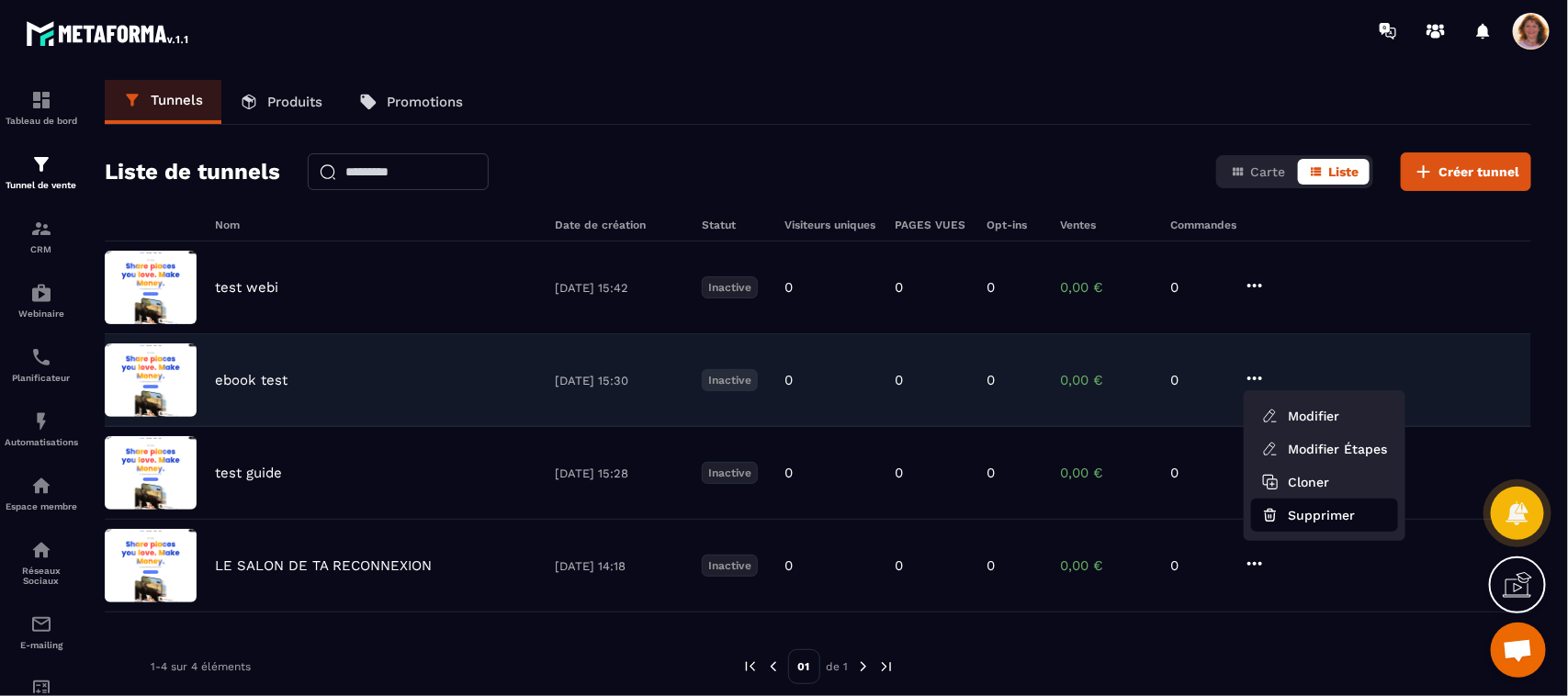
click at [1299, 514] on button "Supprimer" at bounding box center [1323, 514] width 147 height 33
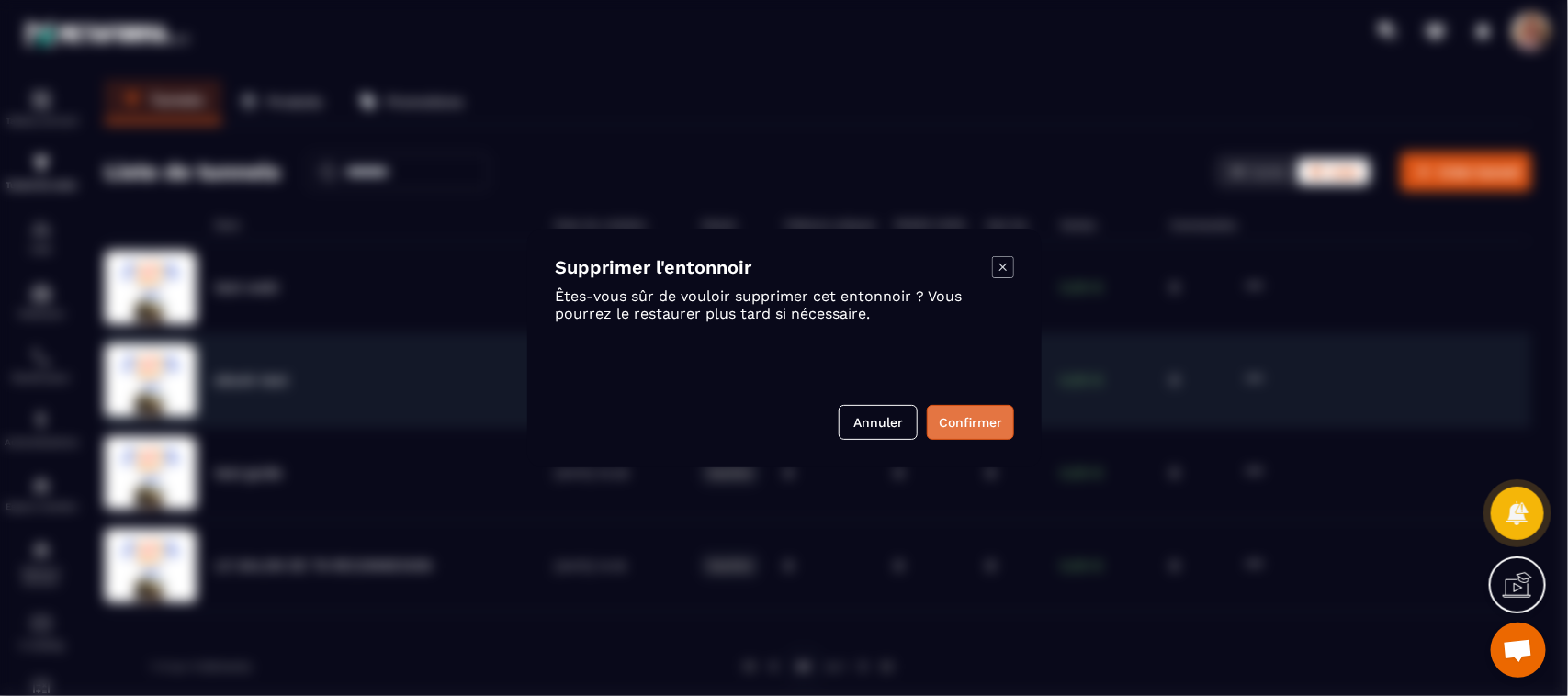
click at [955, 415] on button "Confirmer" at bounding box center [970, 422] width 87 height 35
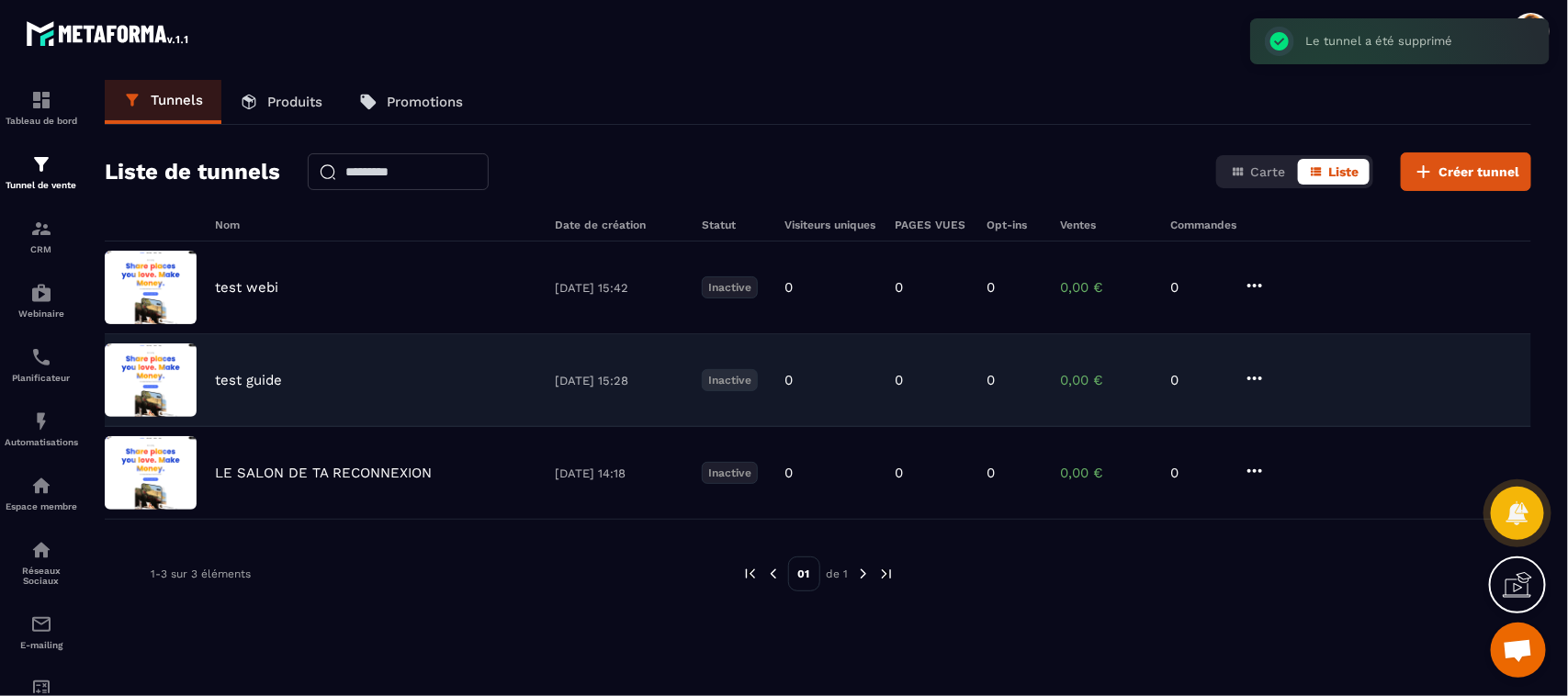
click at [1252, 378] on icon at bounding box center [1254, 379] width 22 height 22
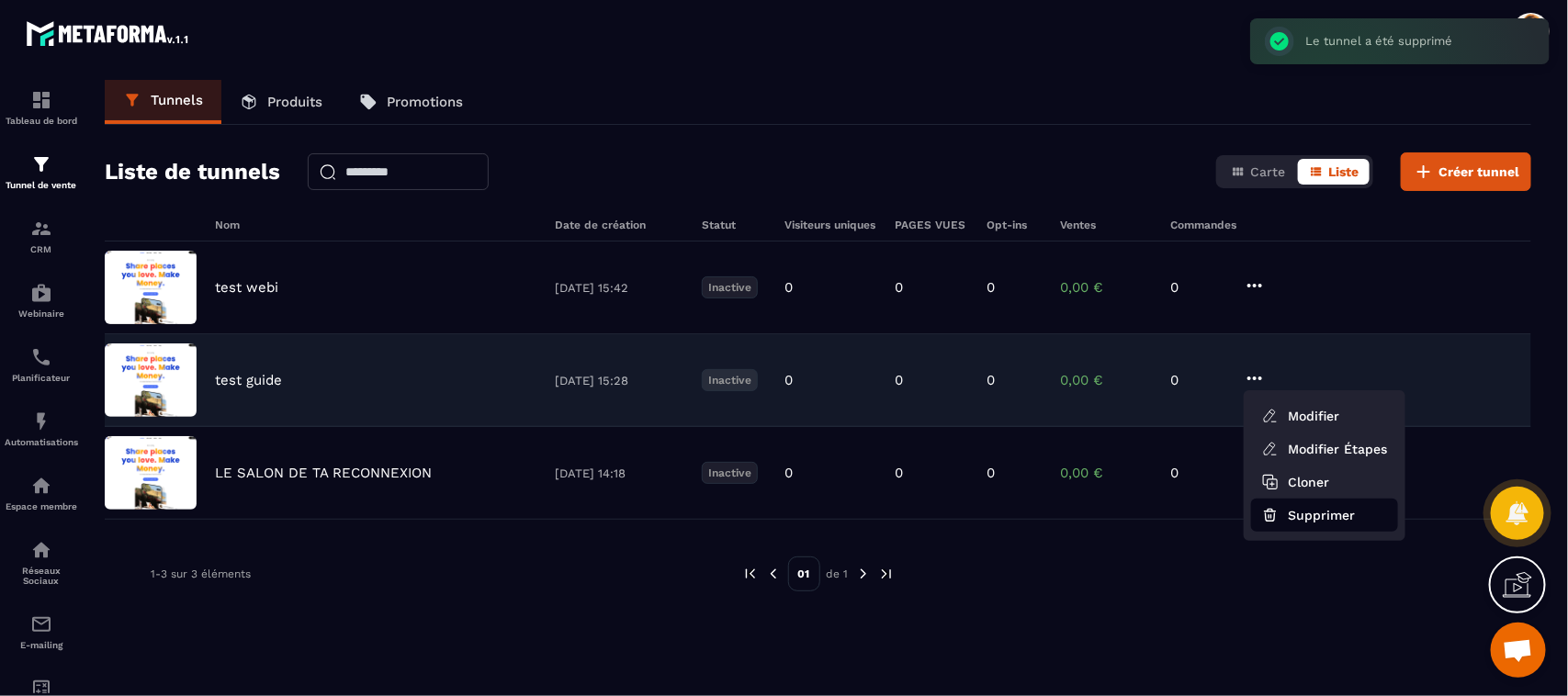
click at [1296, 520] on button "Supprimer" at bounding box center [1323, 514] width 147 height 33
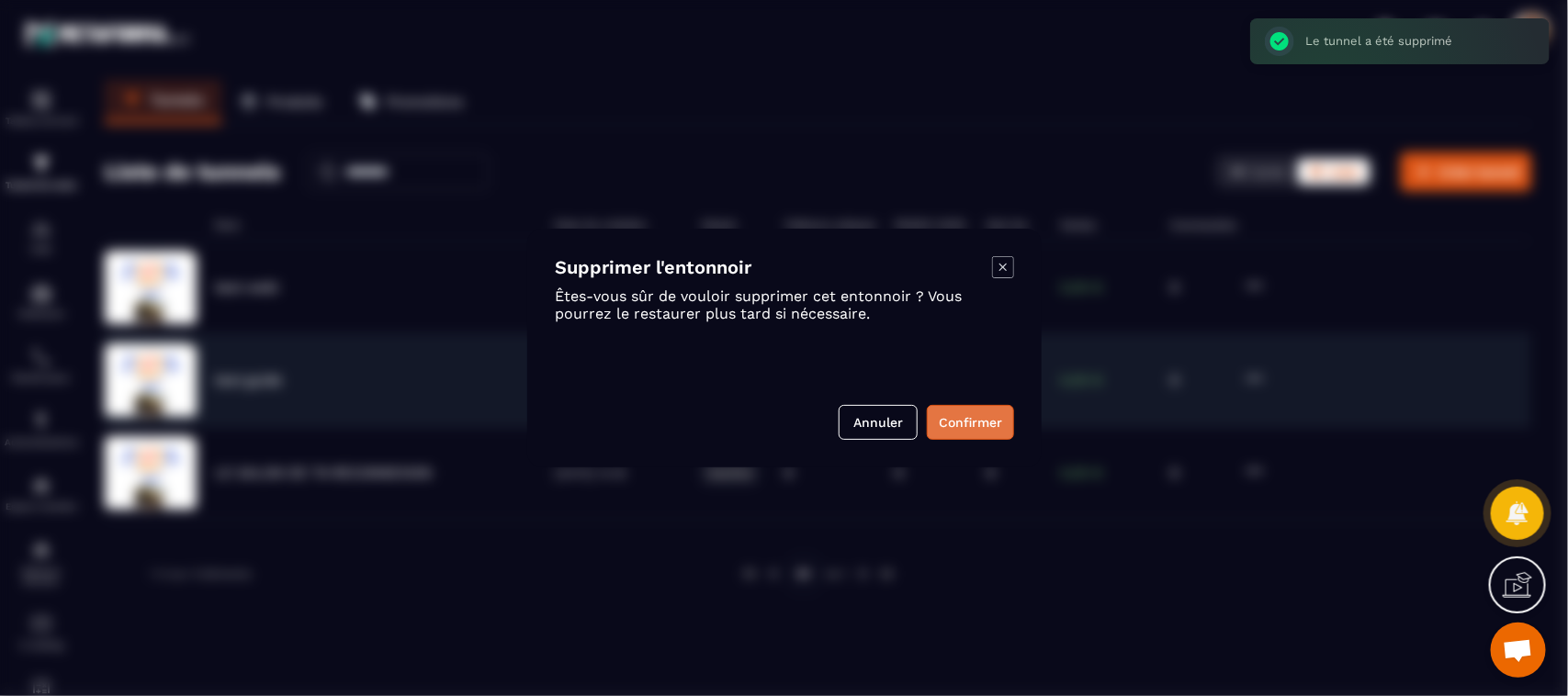
click at [972, 415] on button "Confirmer" at bounding box center [970, 422] width 87 height 35
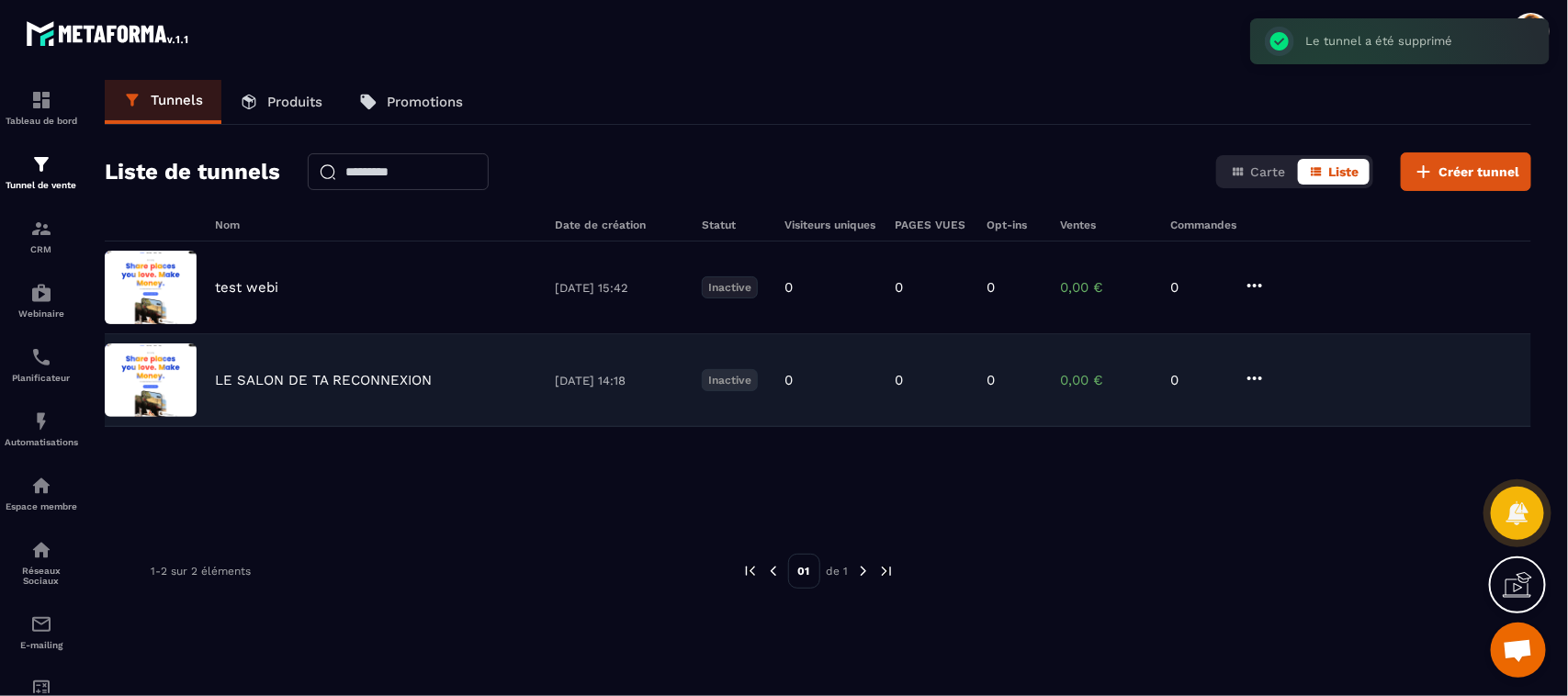
click at [1258, 381] on icon at bounding box center [1254, 379] width 22 height 22
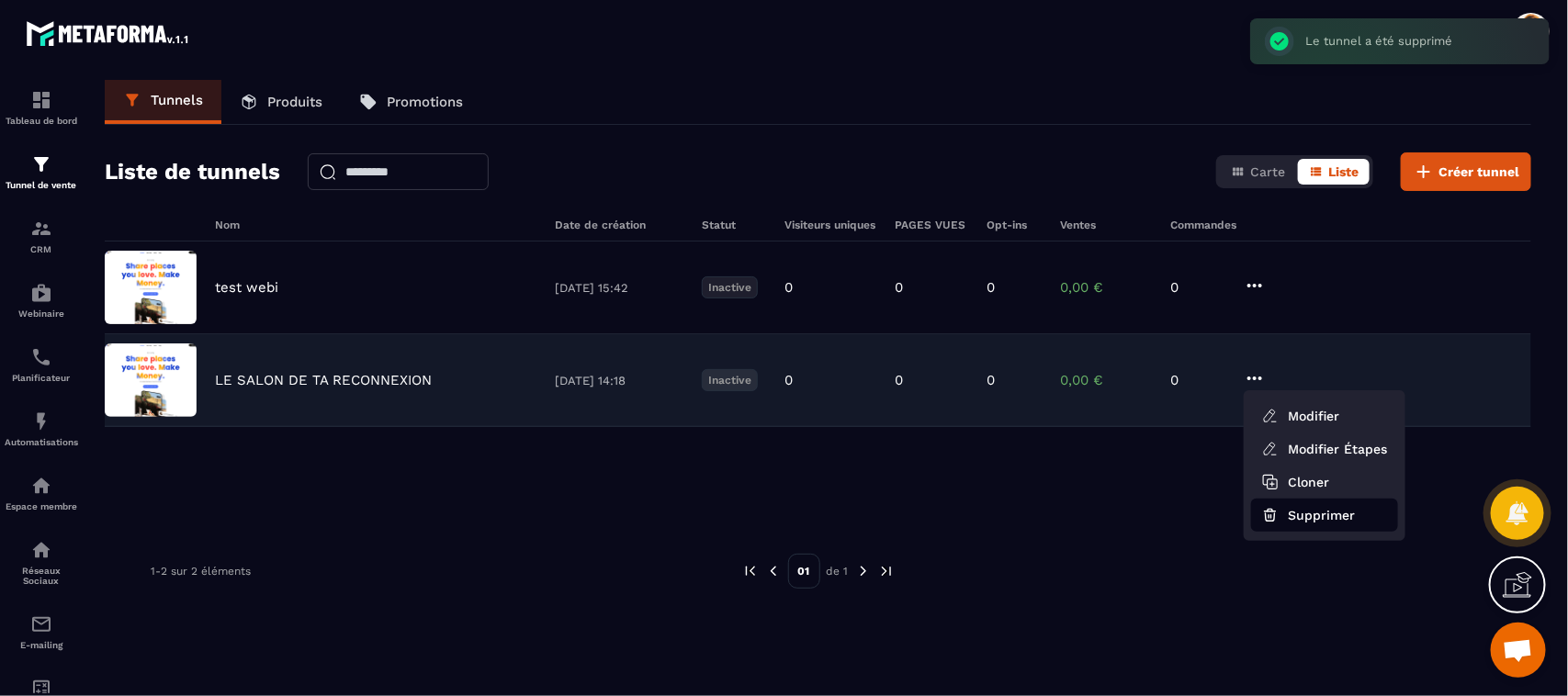
click at [1283, 517] on button "Supprimer" at bounding box center [1323, 514] width 147 height 33
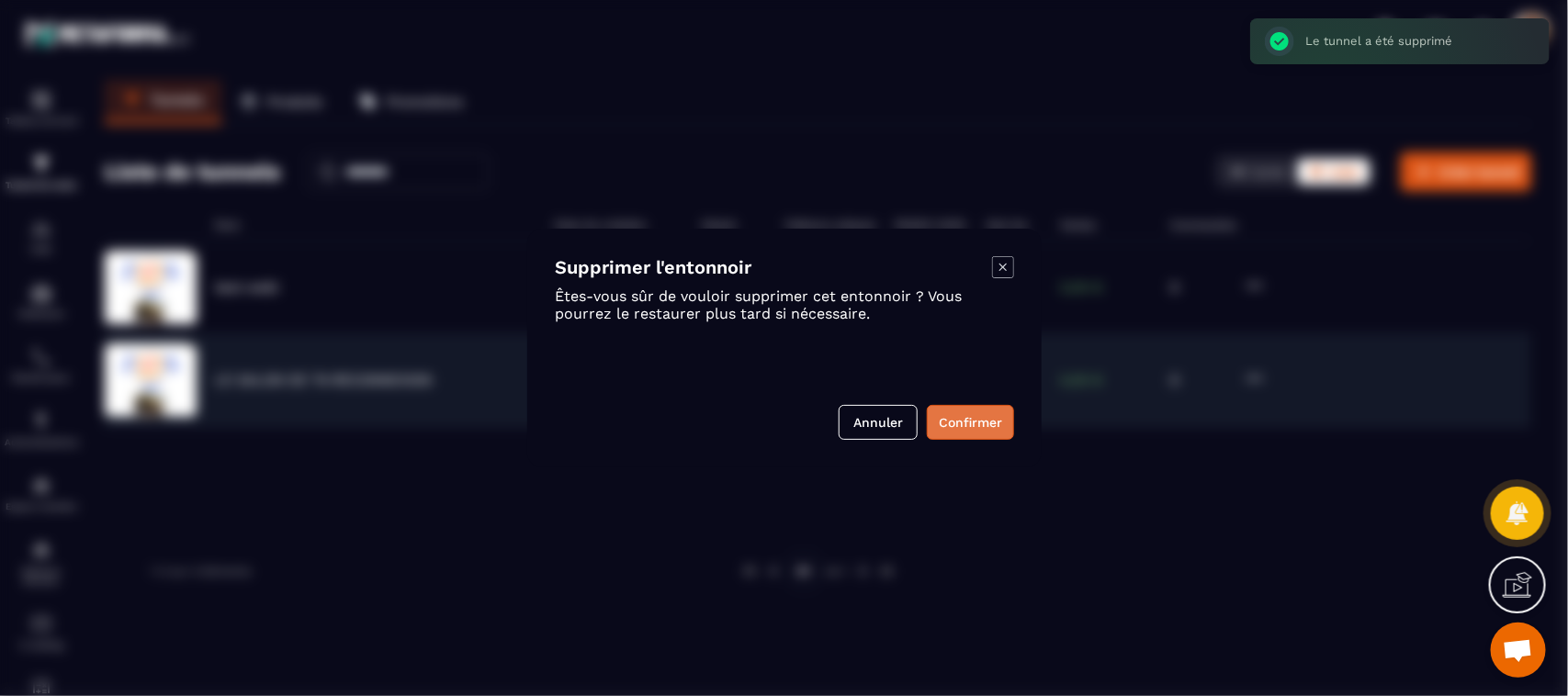
click at [959, 418] on button "Confirmer" at bounding box center [970, 422] width 87 height 35
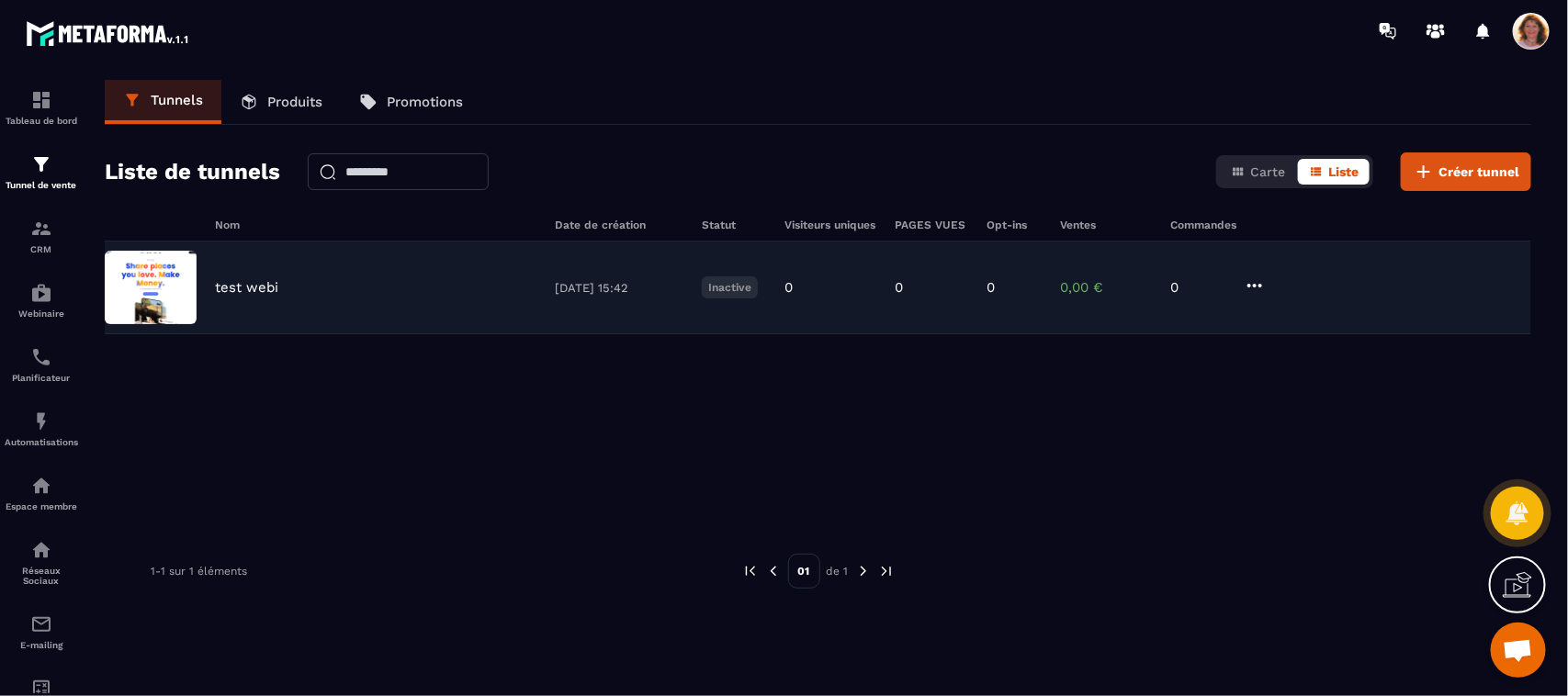
click at [166, 297] on img at bounding box center [150, 287] width 91 height 74
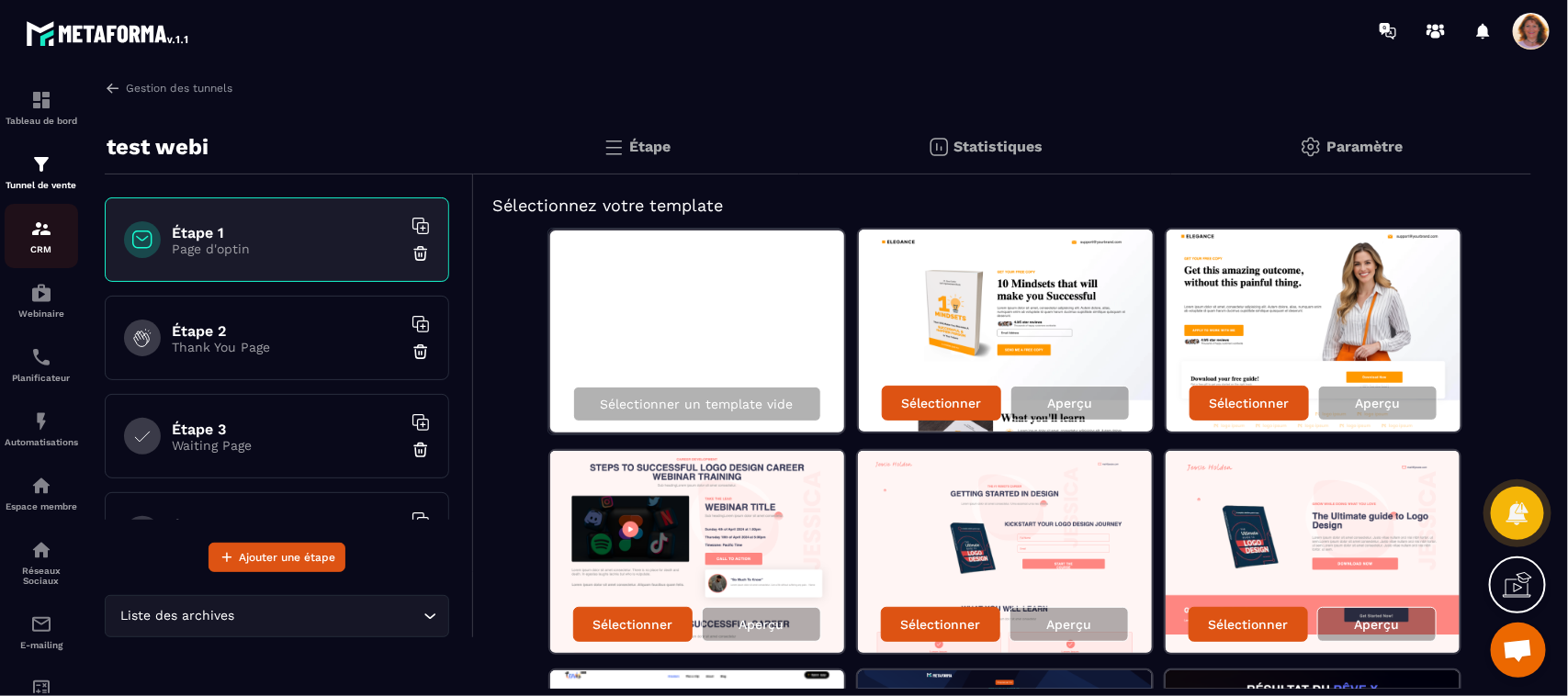
click at [28, 239] on div "CRM" at bounding box center [41, 235] width 74 height 36
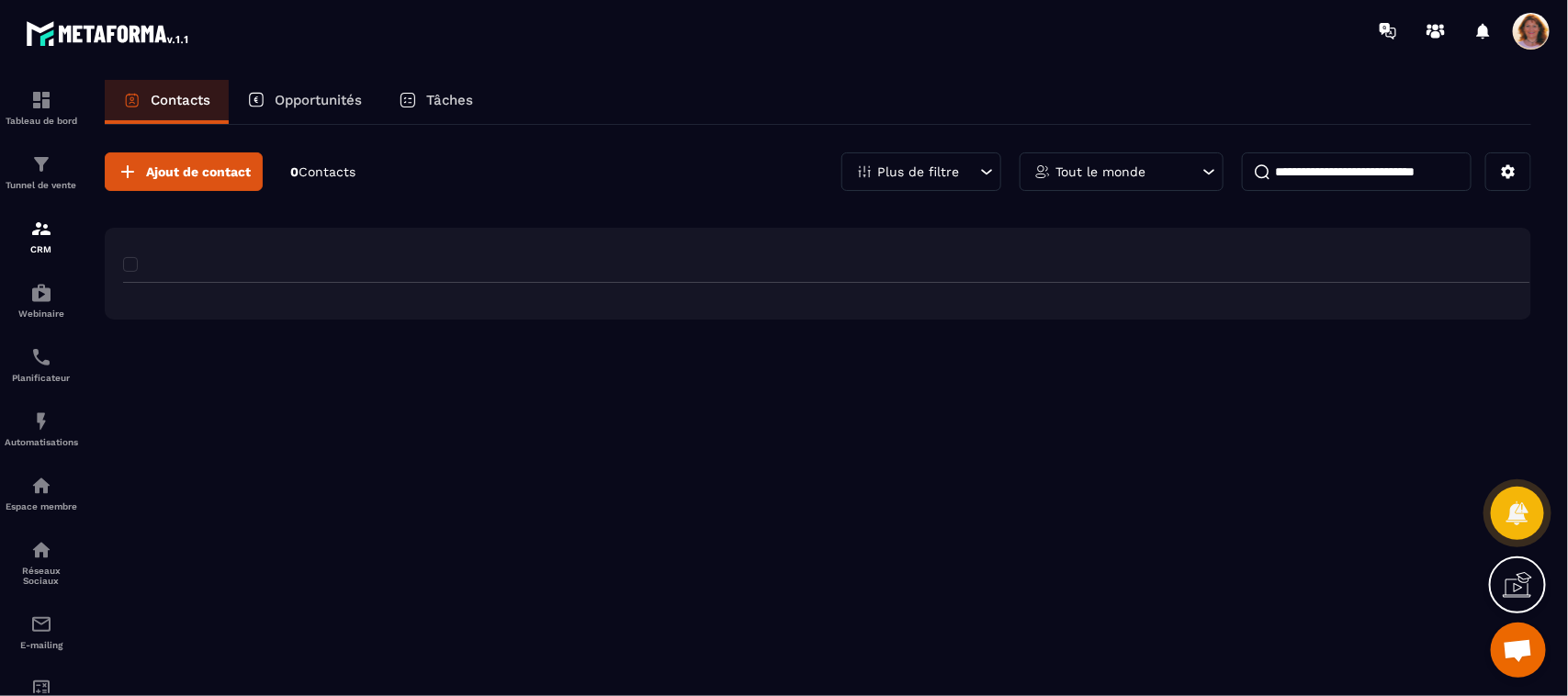
click at [36, 246] on p "CRM" at bounding box center [41, 249] width 74 height 10
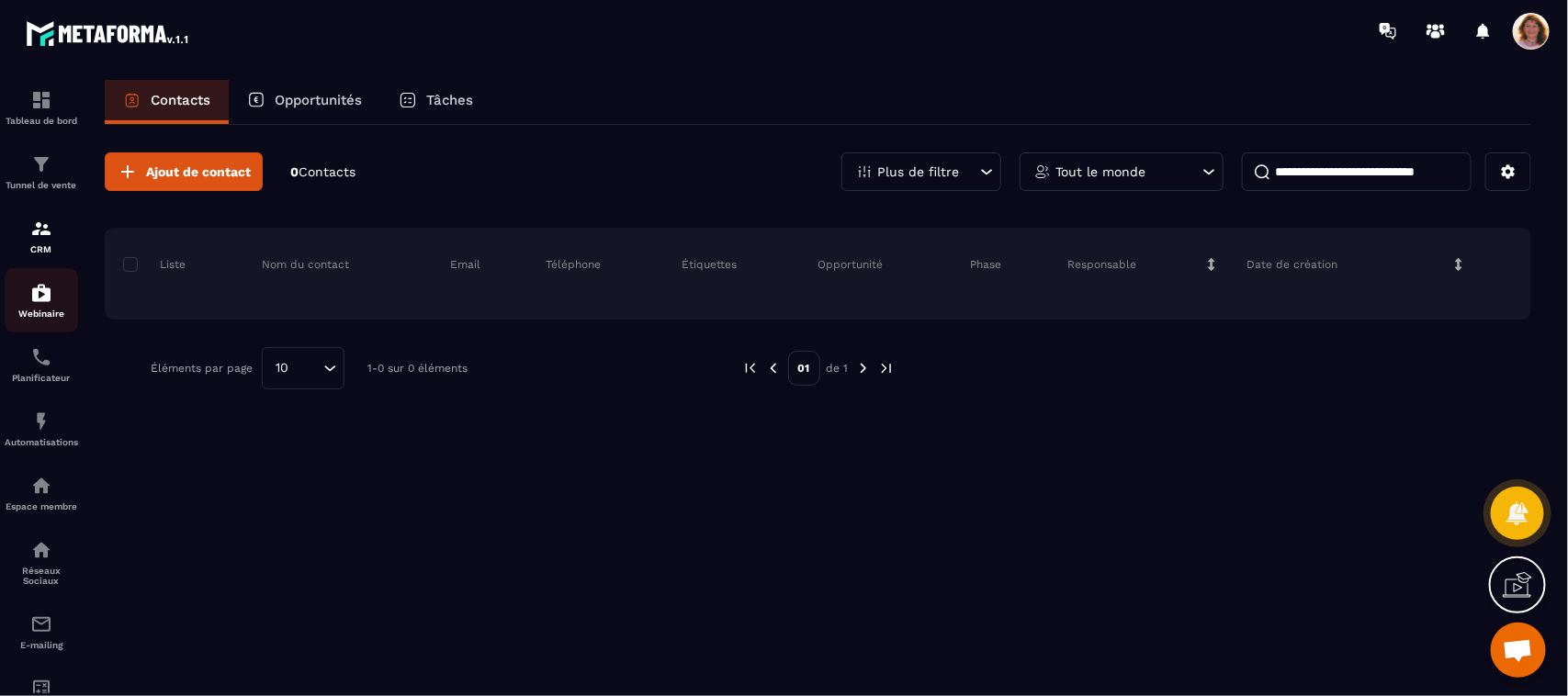
click at [37, 308] on div "Webinaire" at bounding box center [41, 299] width 74 height 36
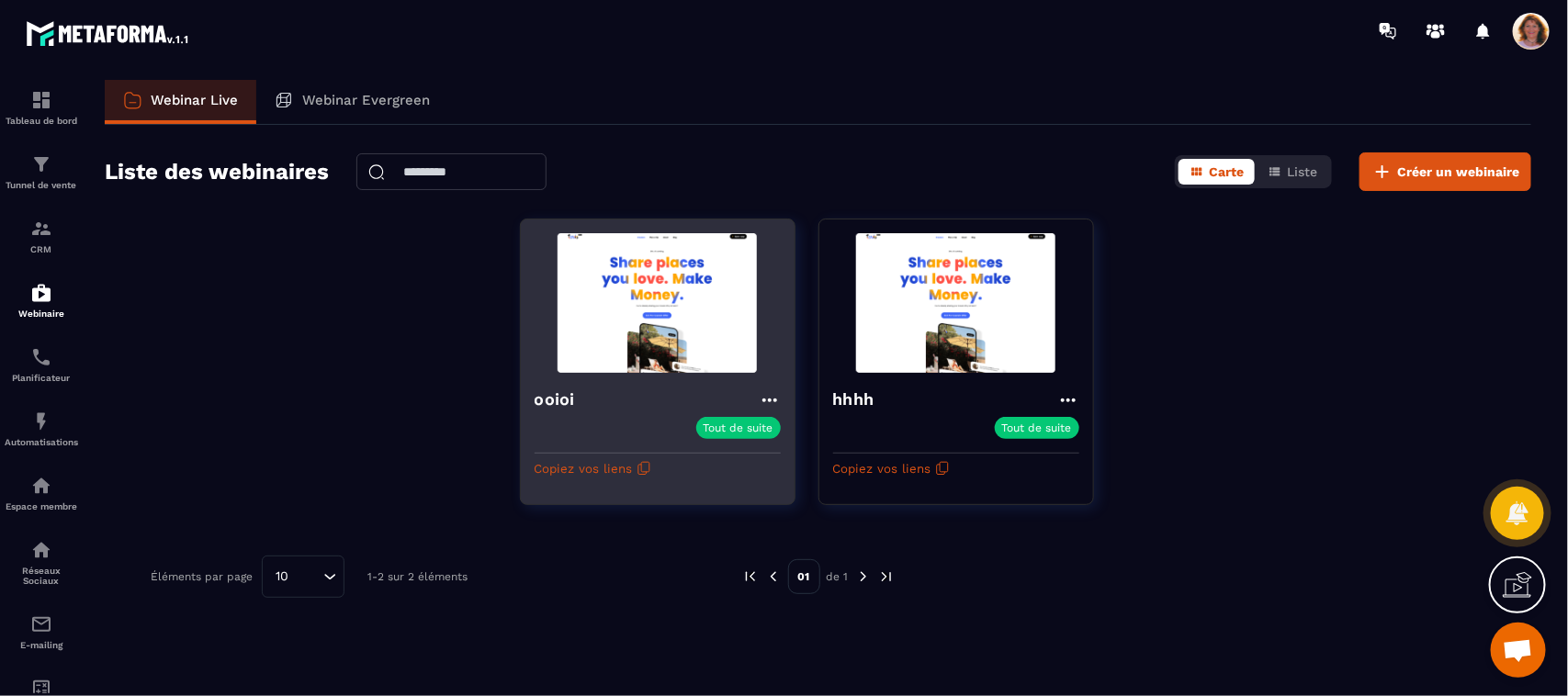
click at [770, 397] on icon at bounding box center [770, 400] width 22 height 22
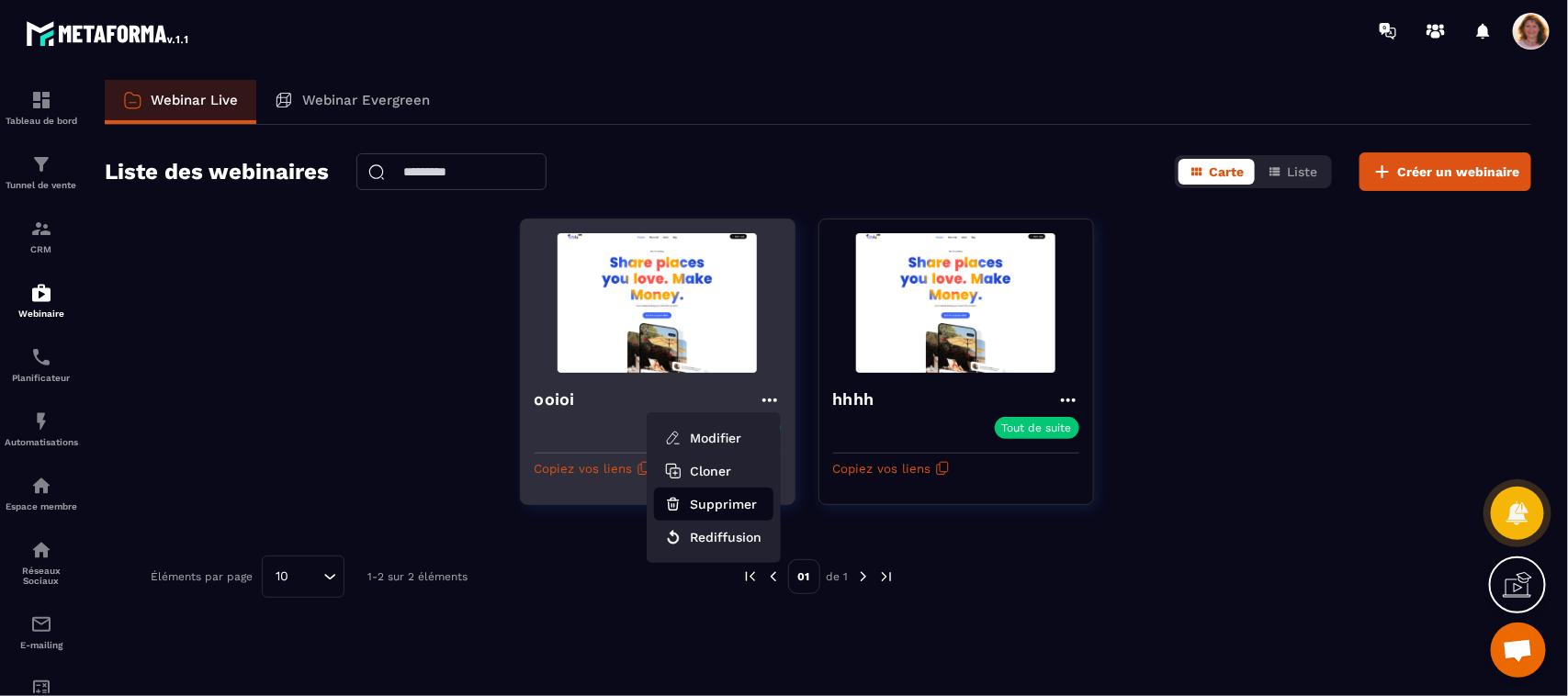
click at [726, 500] on button "Supprimer" at bounding box center [714, 503] width 119 height 33
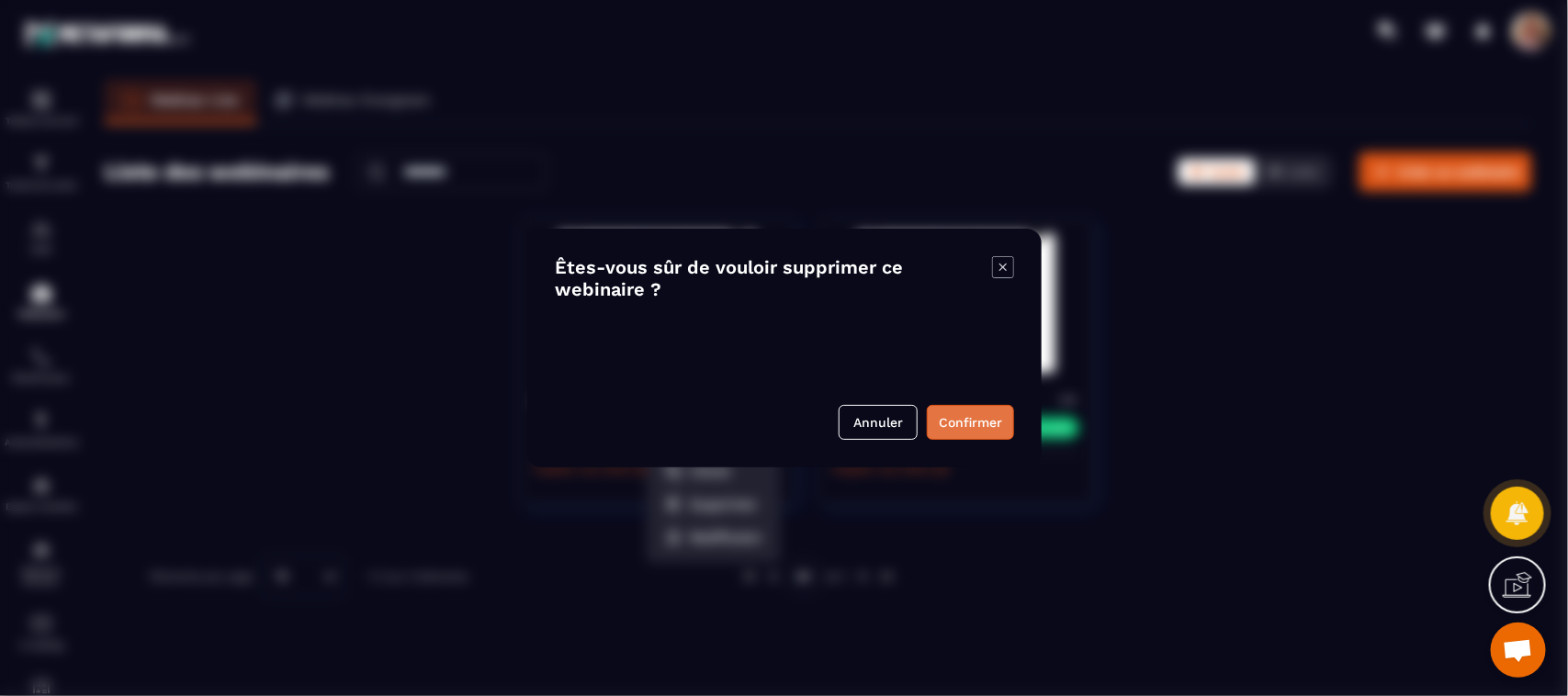
click at [974, 423] on button "Confirmer" at bounding box center [970, 422] width 87 height 35
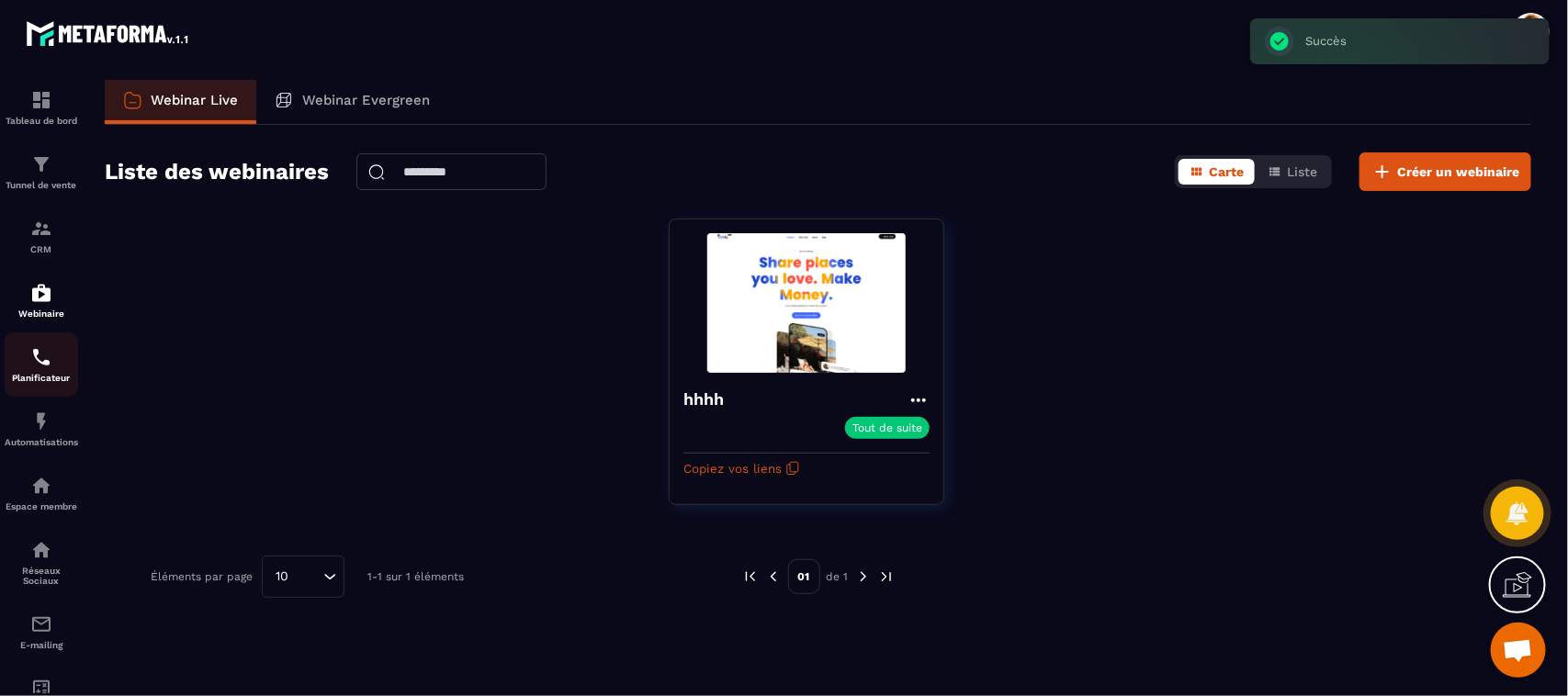
click at [41, 377] on p "Planificateur" at bounding box center [41, 377] width 74 height 10
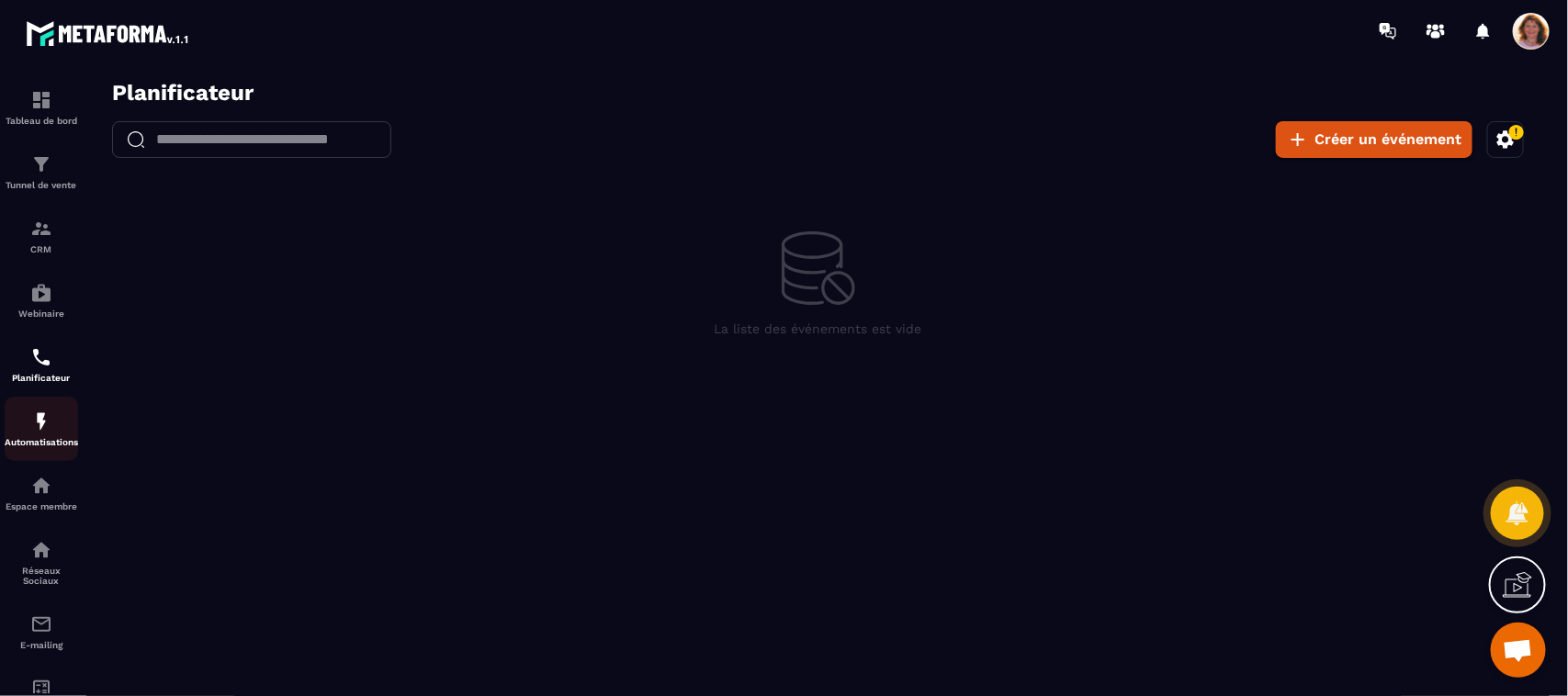
click at [35, 432] on img at bounding box center [41, 422] width 22 height 22
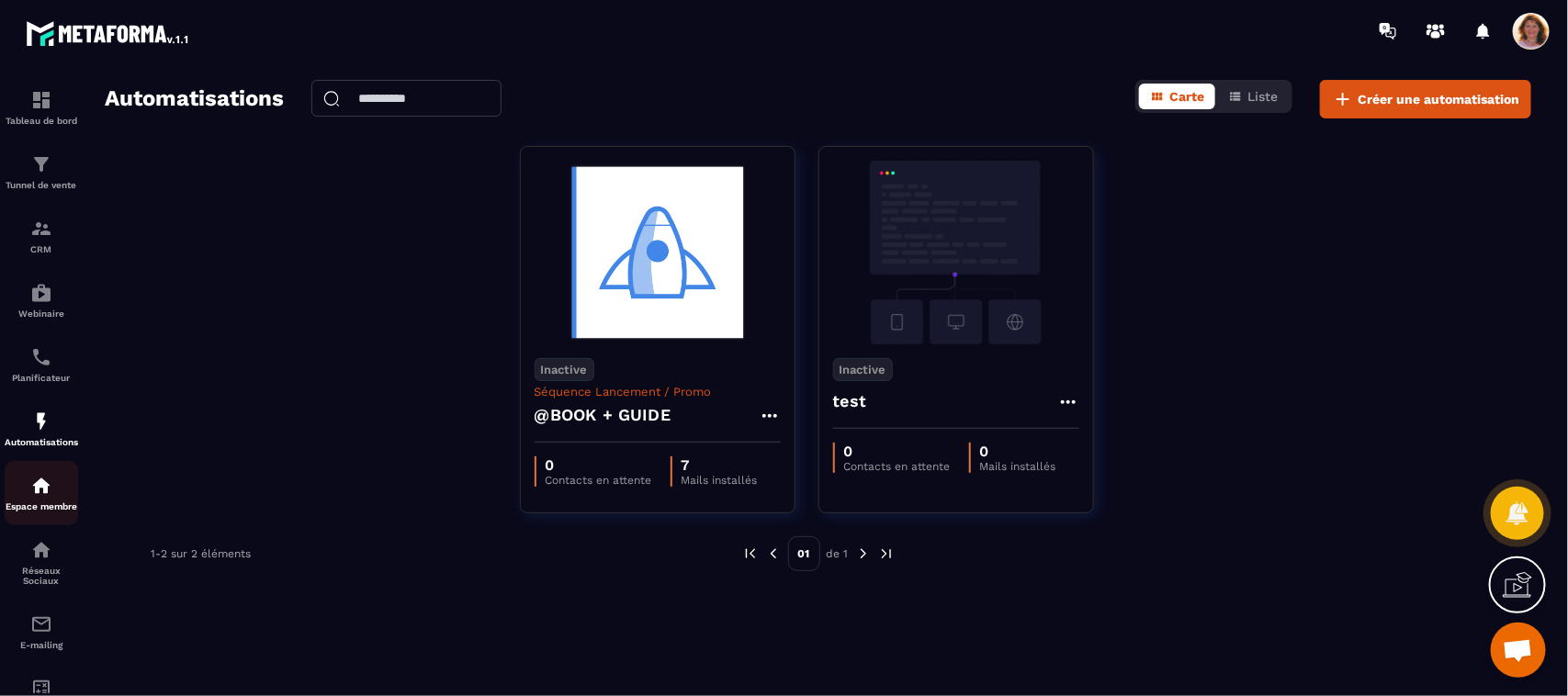
click at [36, 498] on div "Espace membre" at bounding box center [41, 493] width 74 height 36
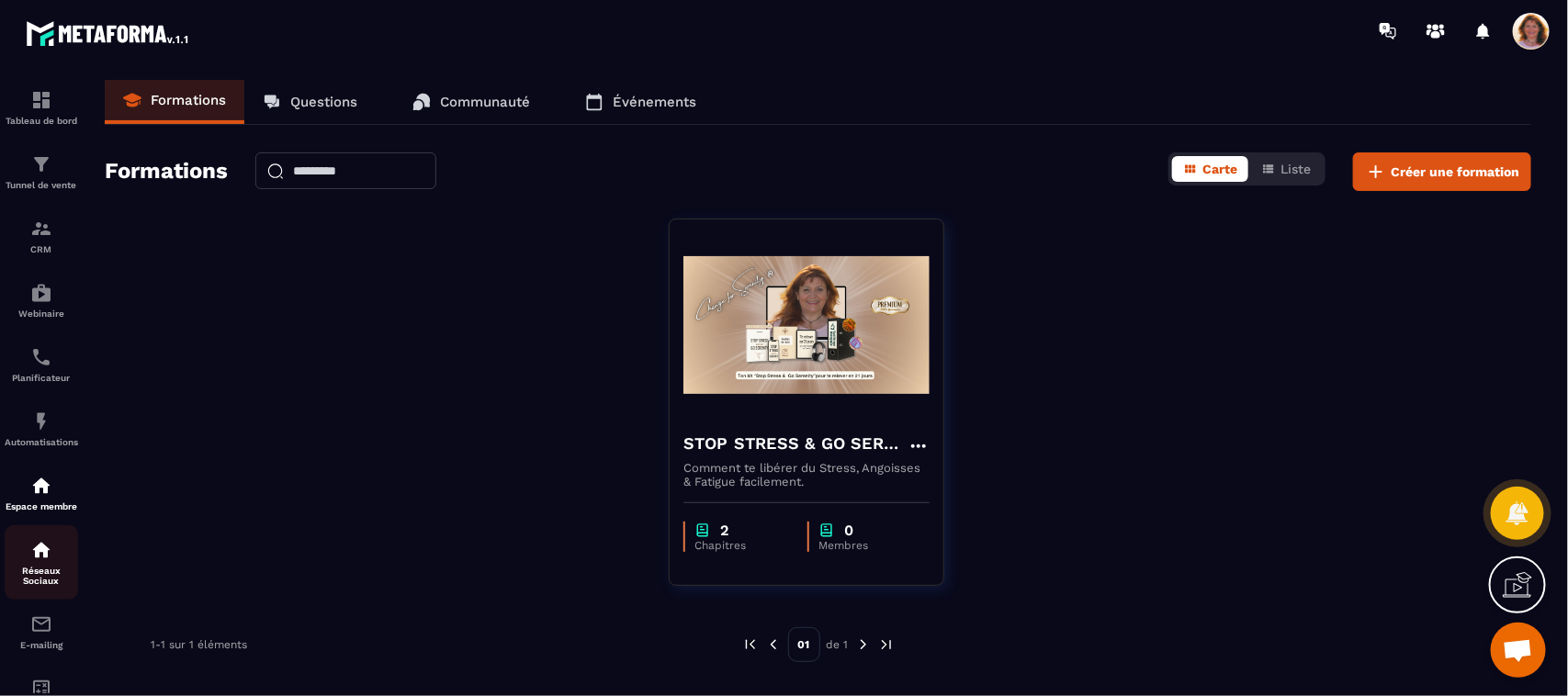
click at [41, 574] on p "Réseaux Sociaux" at bounding box center [41, 576] width 74 height 21
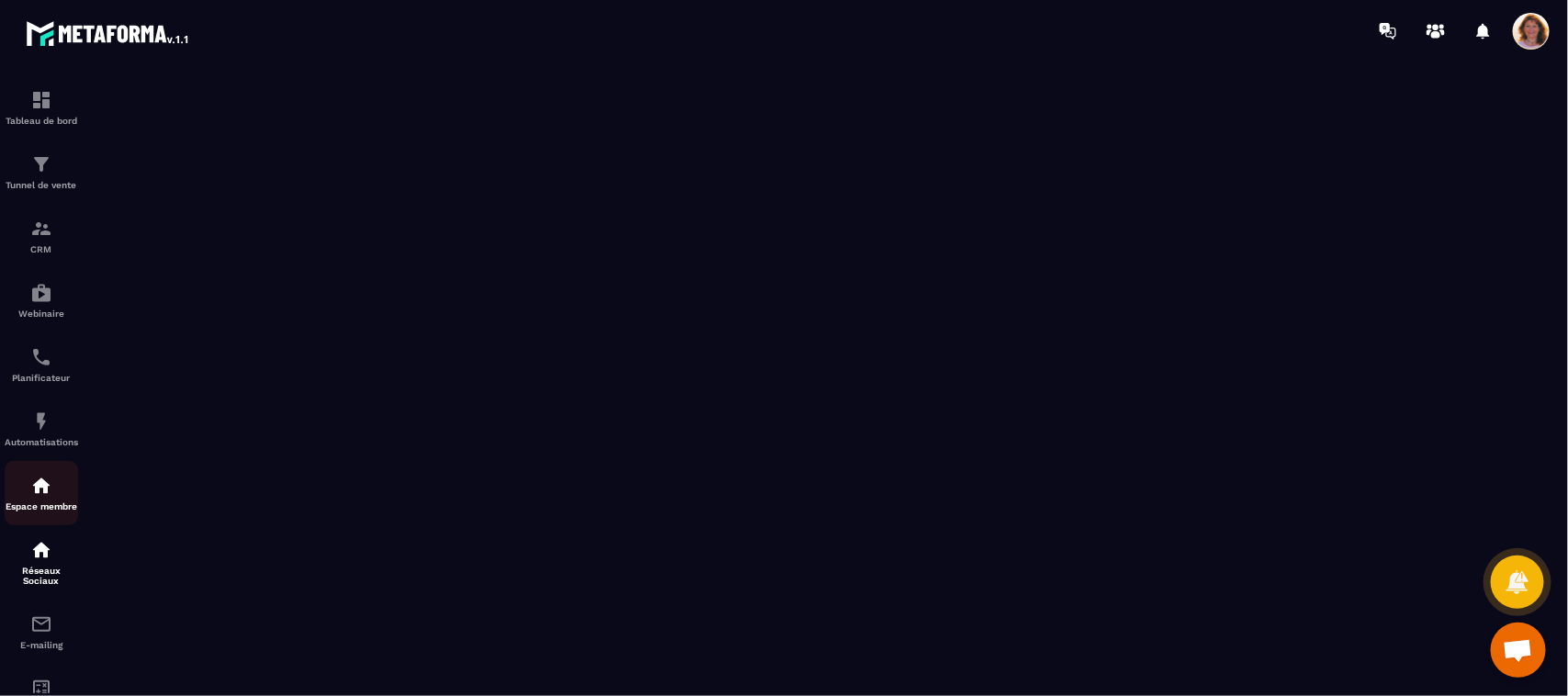
click at [41, 494] on img at bounding box center [41, 486] width 22 height 22
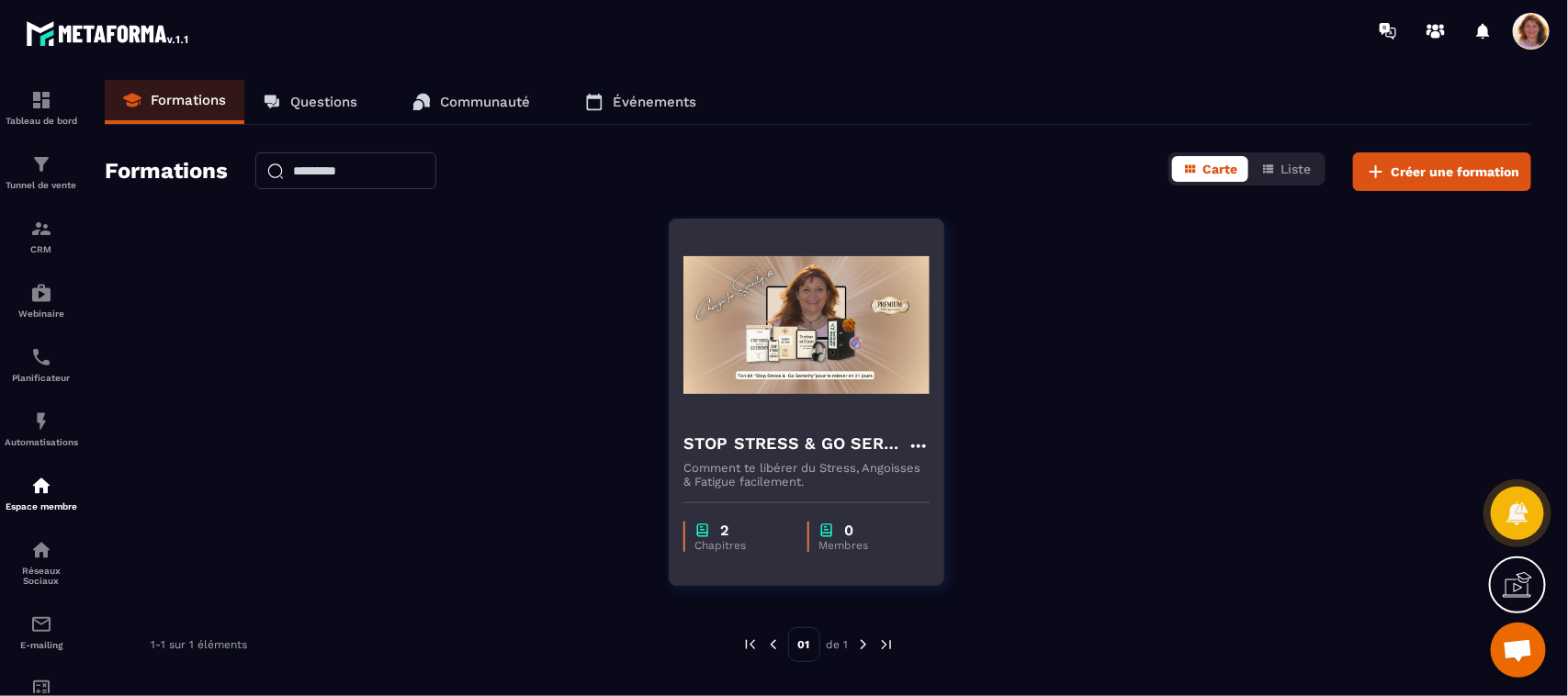
click at [875, 318] on img at bounding box center [806, 325] width 246 height 184
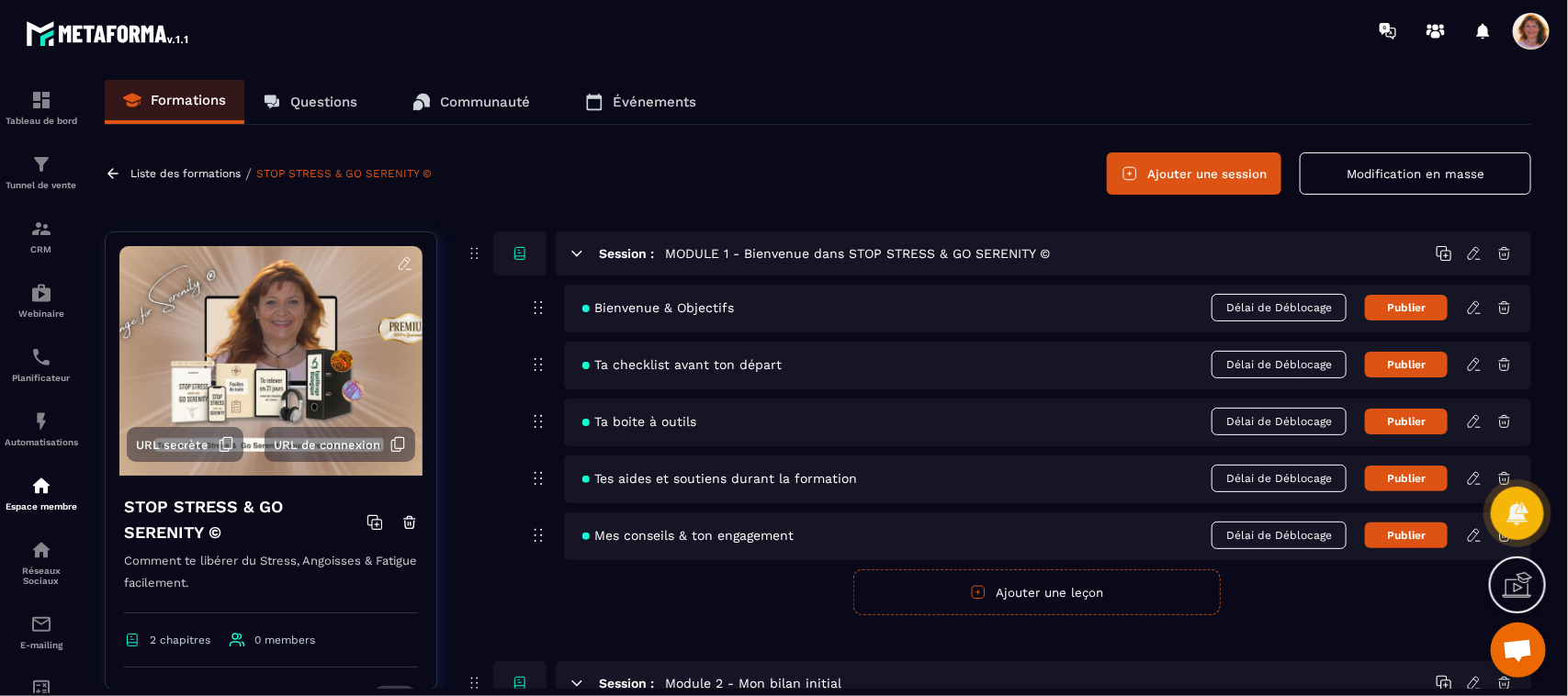
click at [1472, 321] on div "Bienvenue & Objectifs Délai de Déblocage Publier" at bounding box center [1047, 308] width 967 height 48
click at [1478, 305] on icon at bounding box center [1473, 307] width 11 height 12
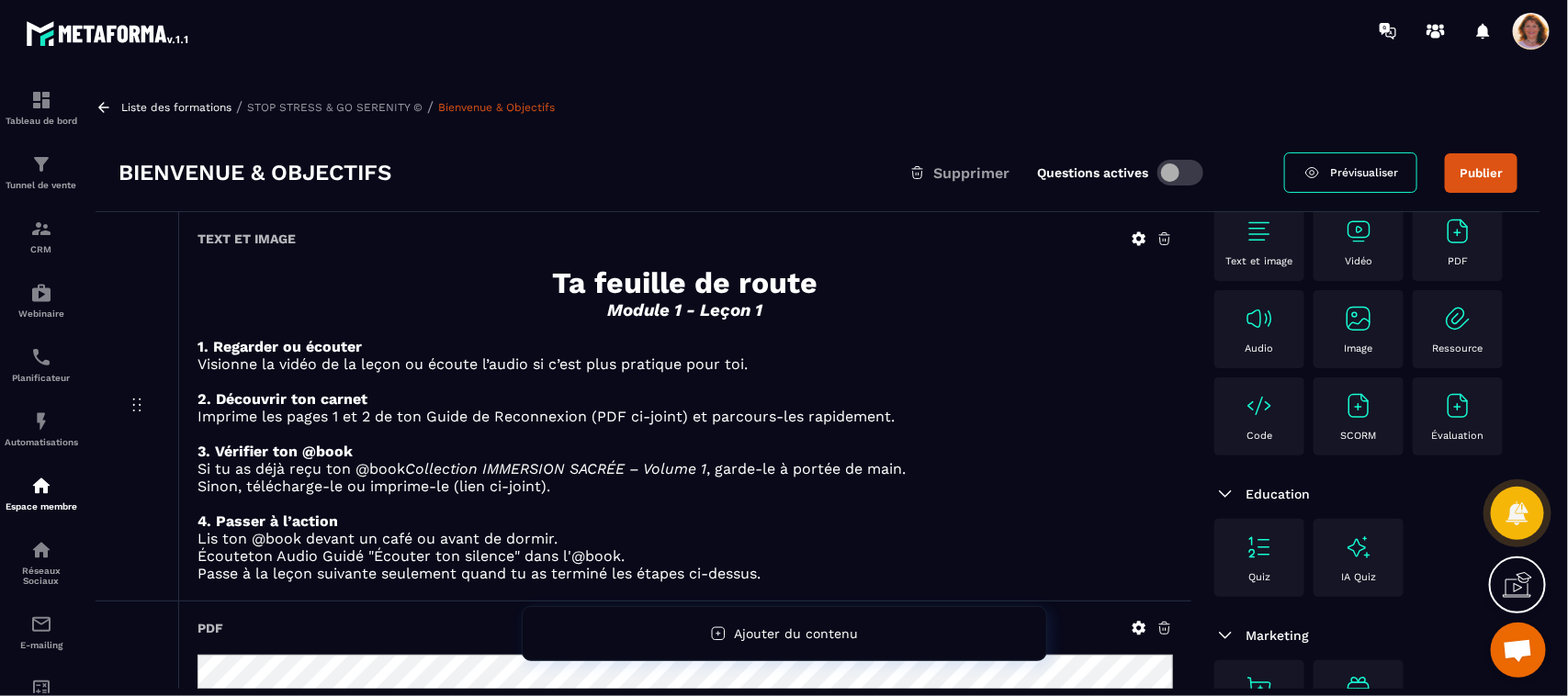
scroll to position [255, 0]
click at [1079, 460] on p "Si tu as déjà reçu ton @book Collection IMMERSION SACRÉE – Volume 1 , garde-le …" at bounding box center [685, 468] width 975 height 18
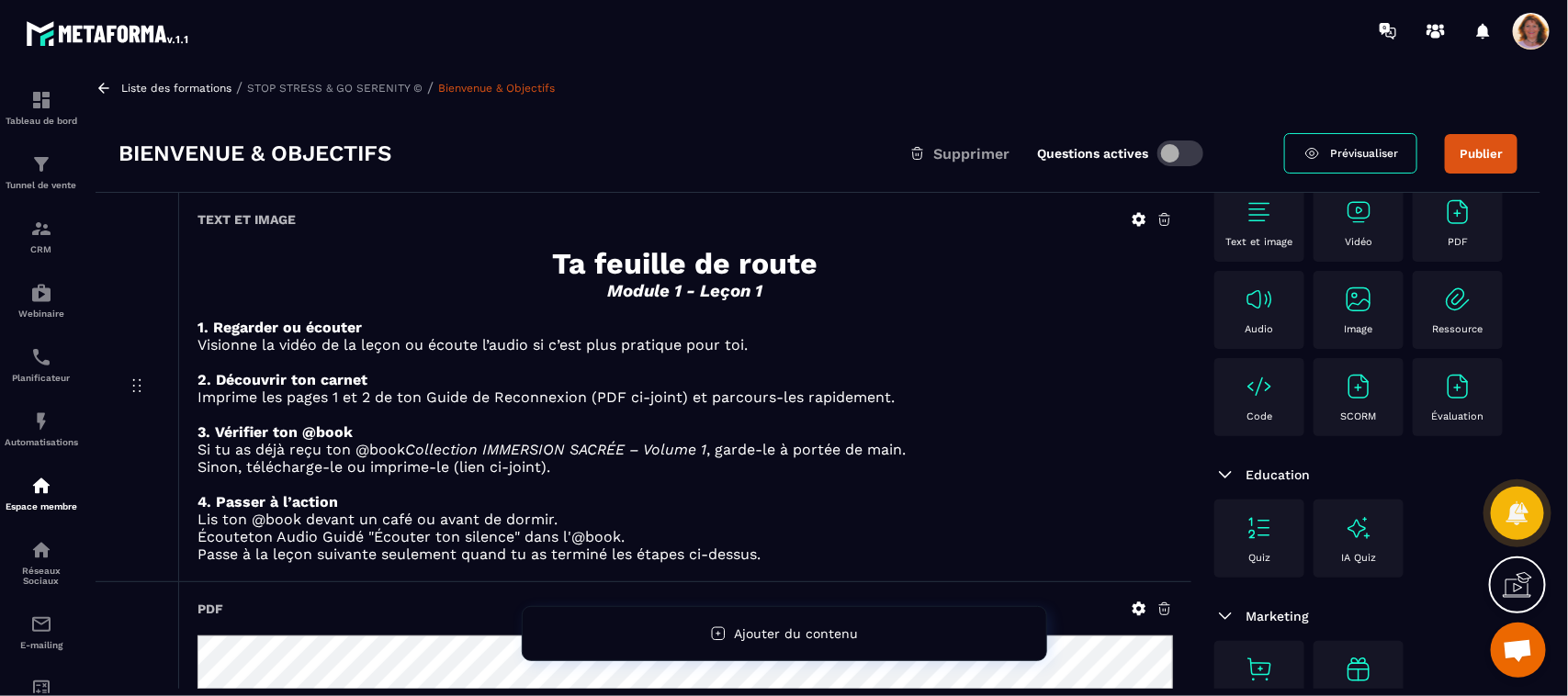
scroll to position [0, 0]
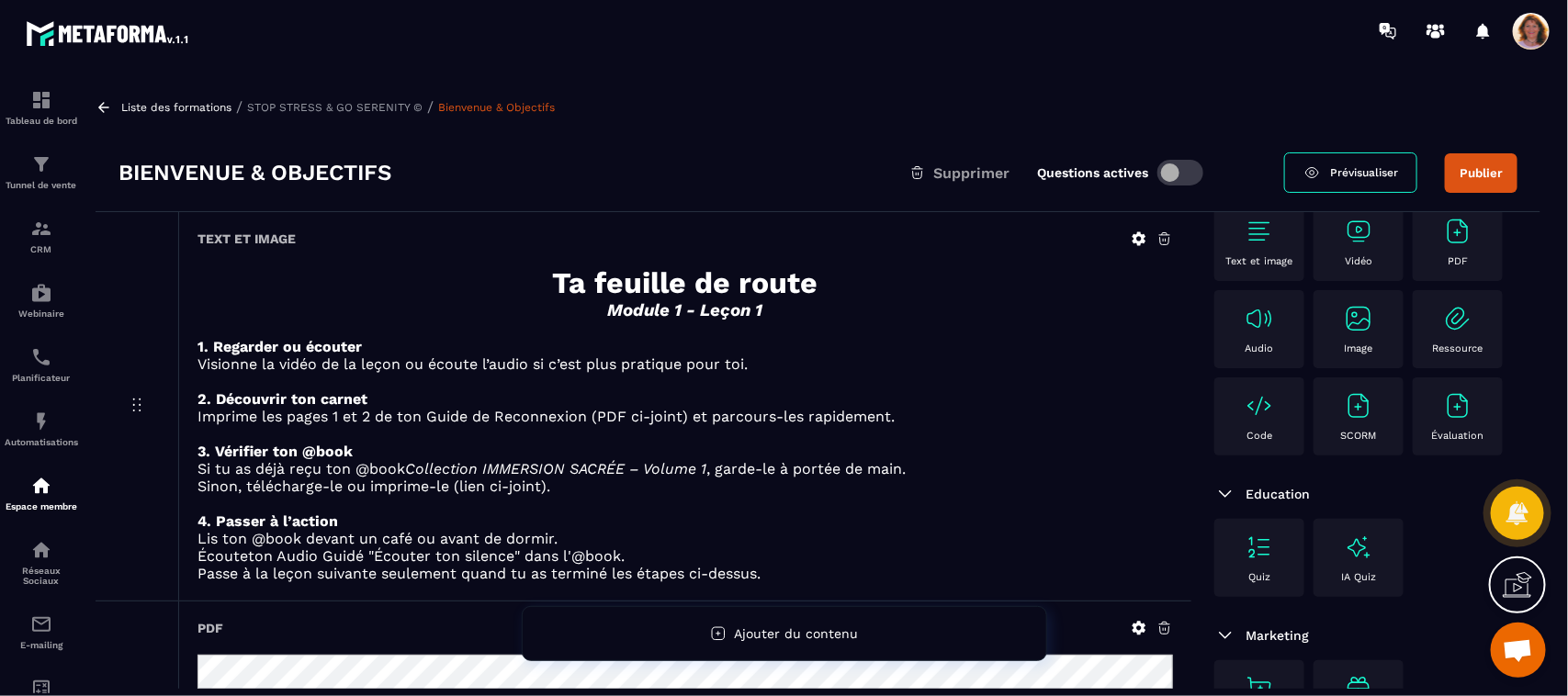
click at [1177, 177] on span at bounding box center [1180, 173] width 46 height 26
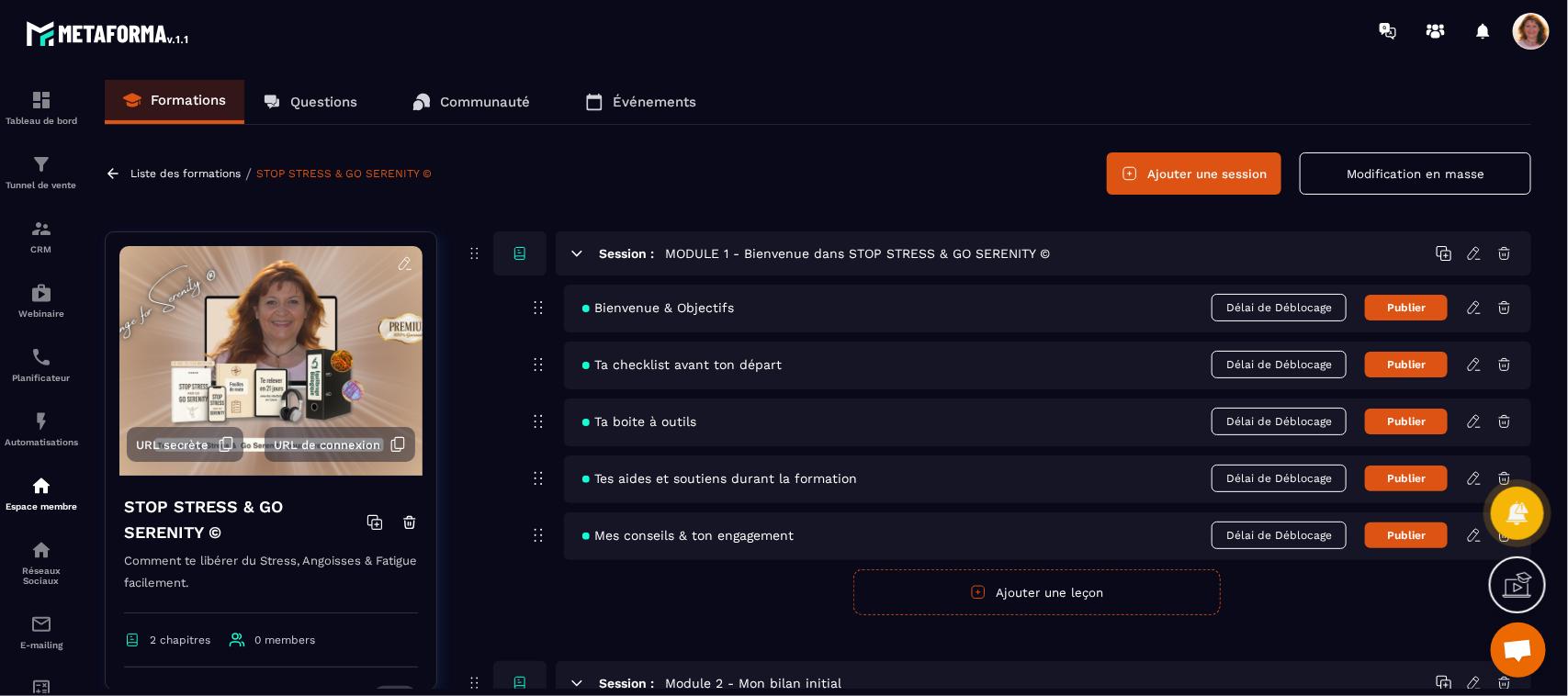
click at [1471, 310] on icon at bounding box center [1474, 308] width 17 height 17
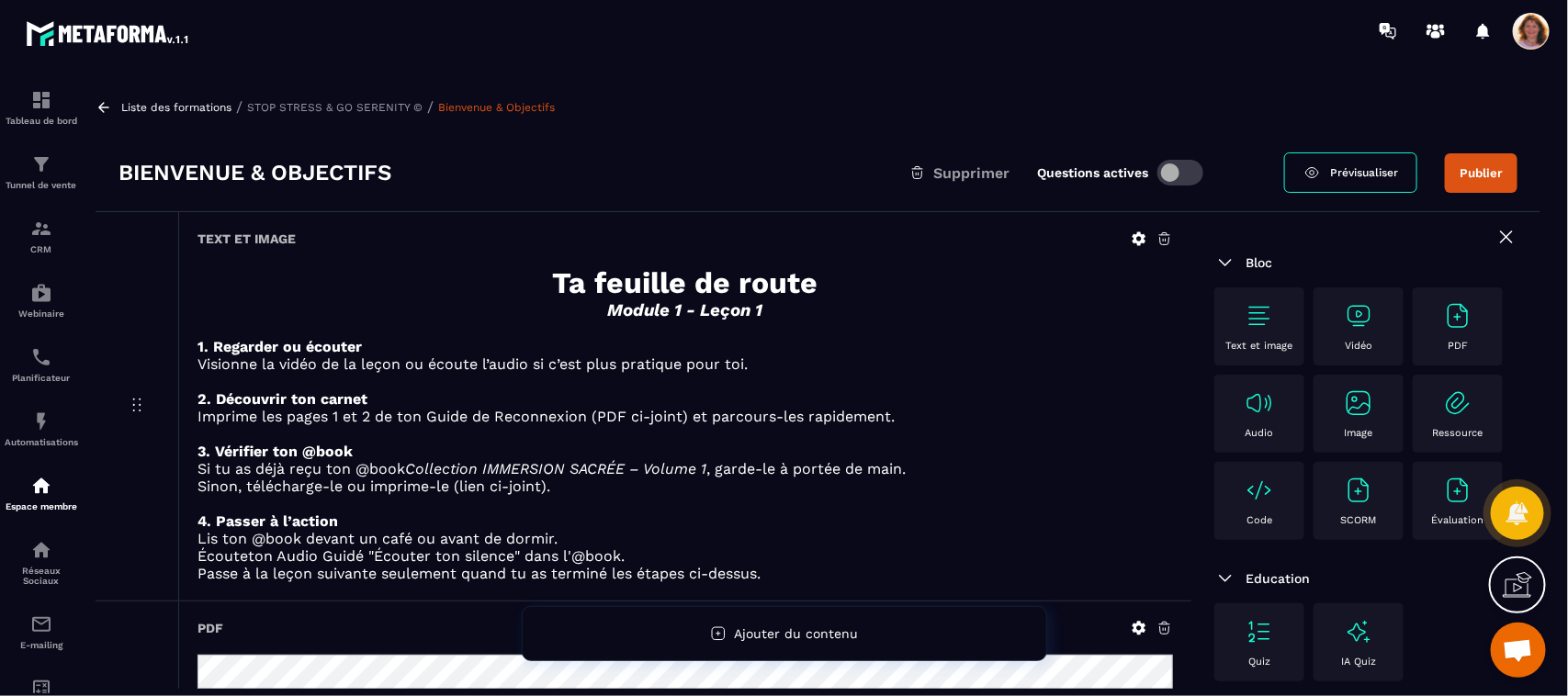
click at [1521, 666] on span "Ouvrir le chat" at bounding box center [1518, 649] width 55 height 55
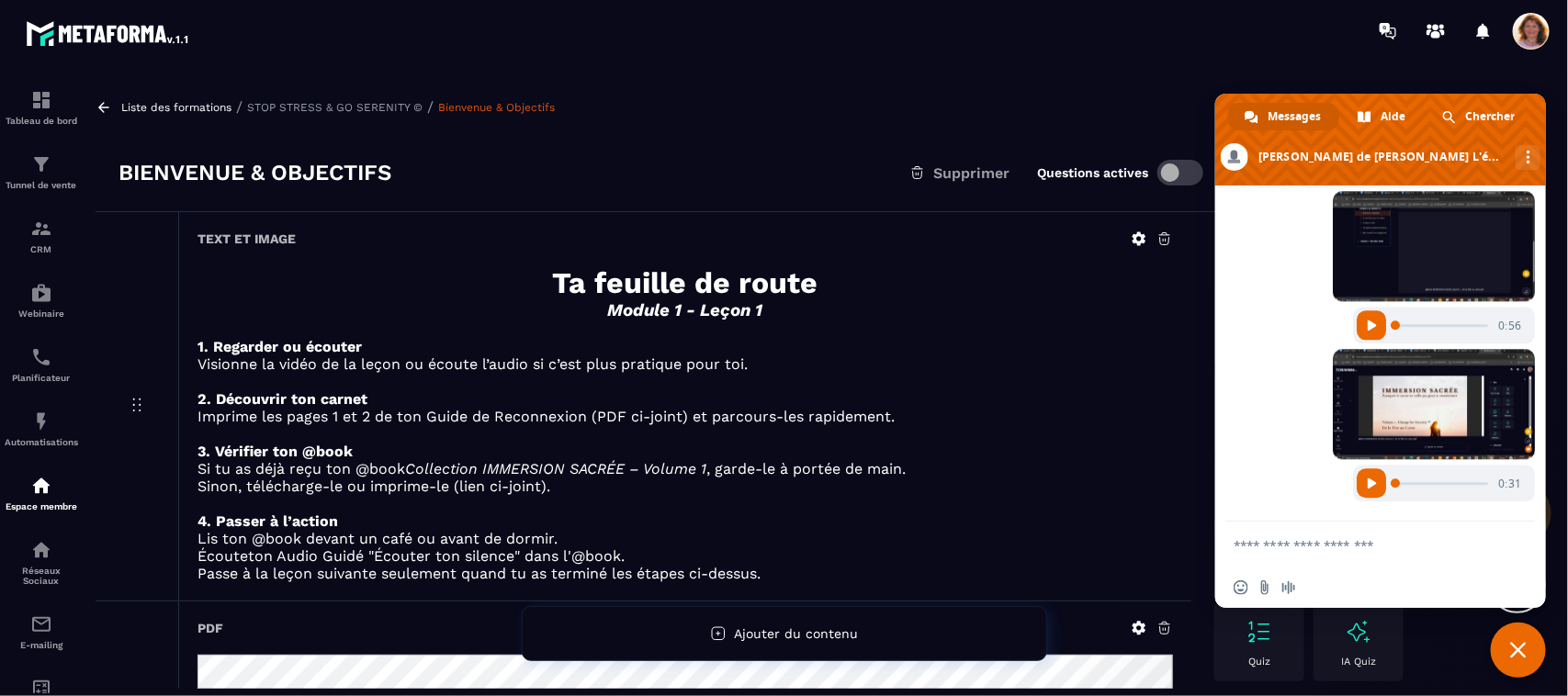
click at [1519, 650] on span "Fermer le chat" at bounding box center [1519, 650] width 17 height 17
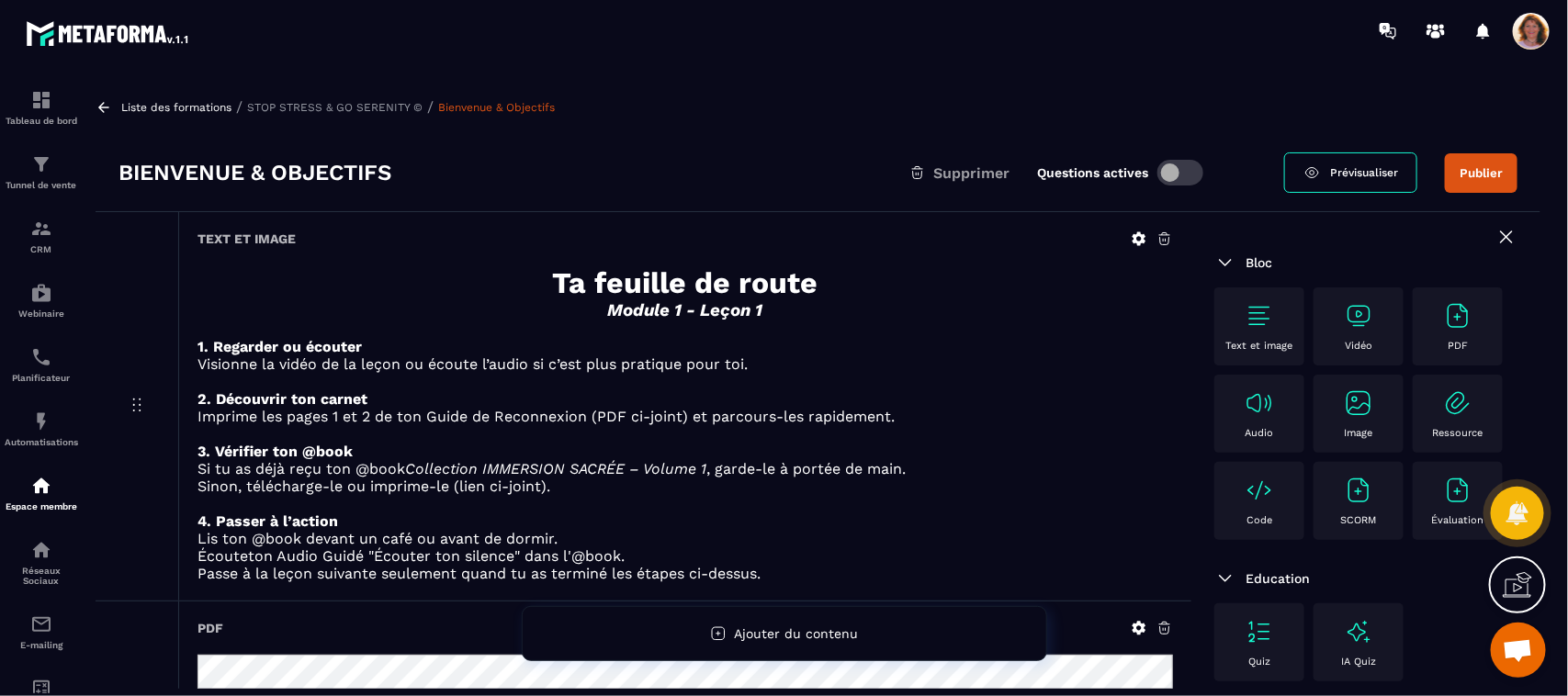
click at [1443, 330] on img at bounding box center [1457, 315] width 29 height 29
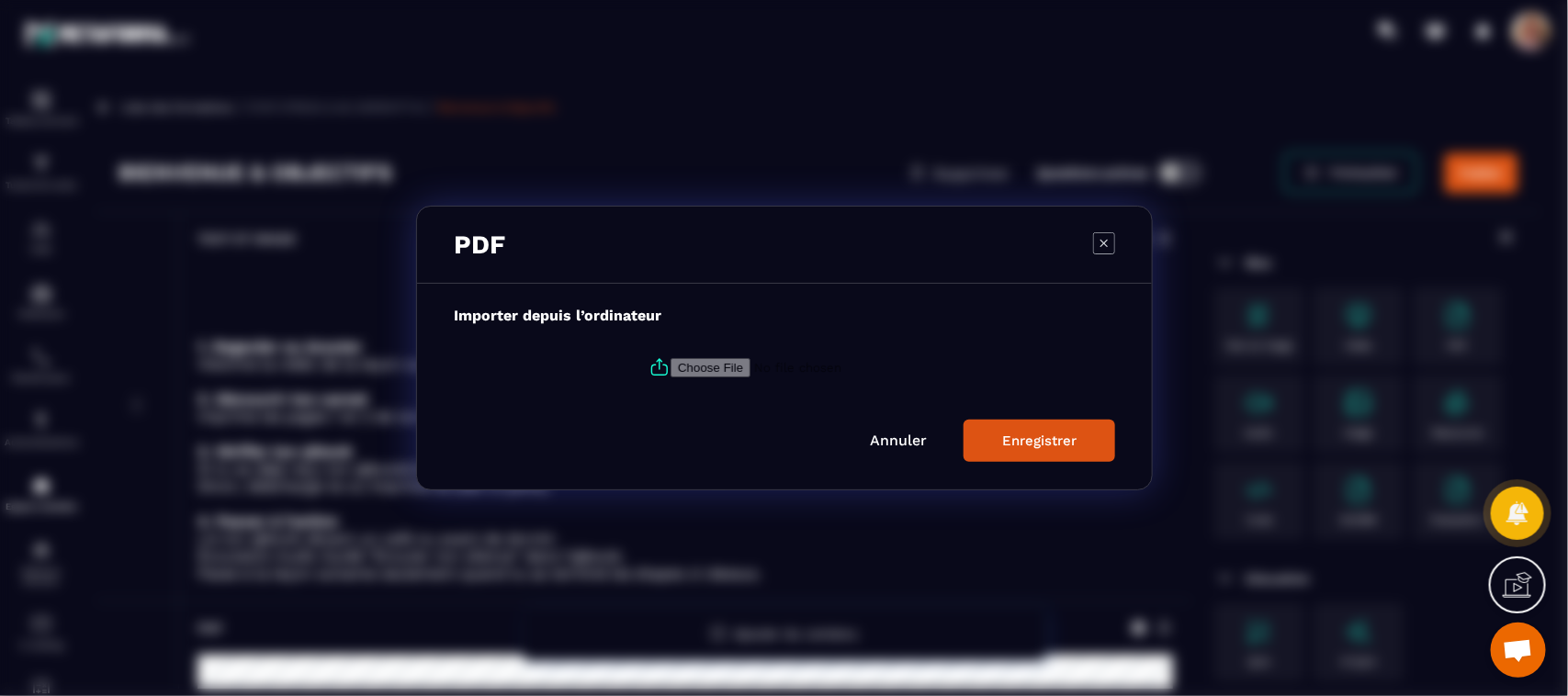
click at [742, 368] on input "Modal window" at bounding box center [795, 368] width 250 height 20
type input "**********"
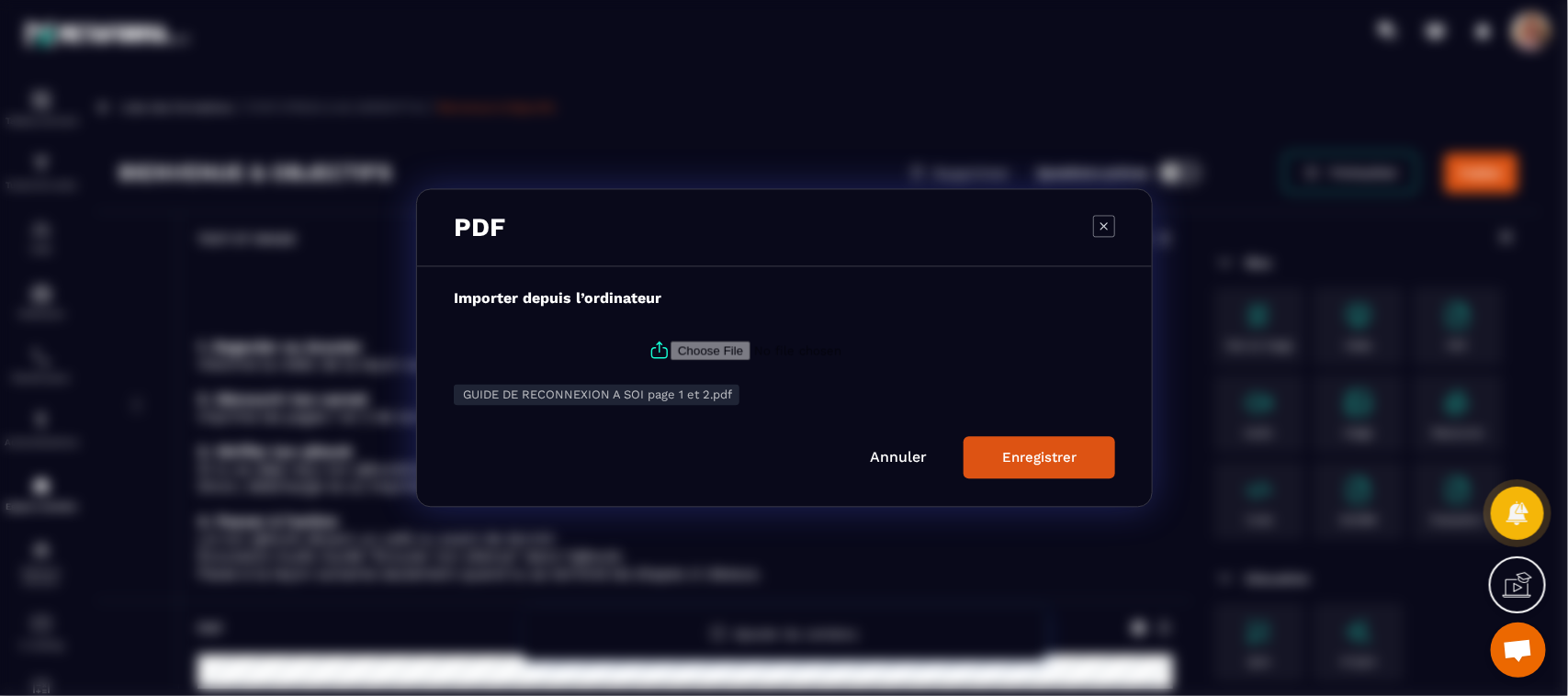
click at [1040, 460] on div "Enregistrer" at bounding box center [1039, 458] width 75 height 17
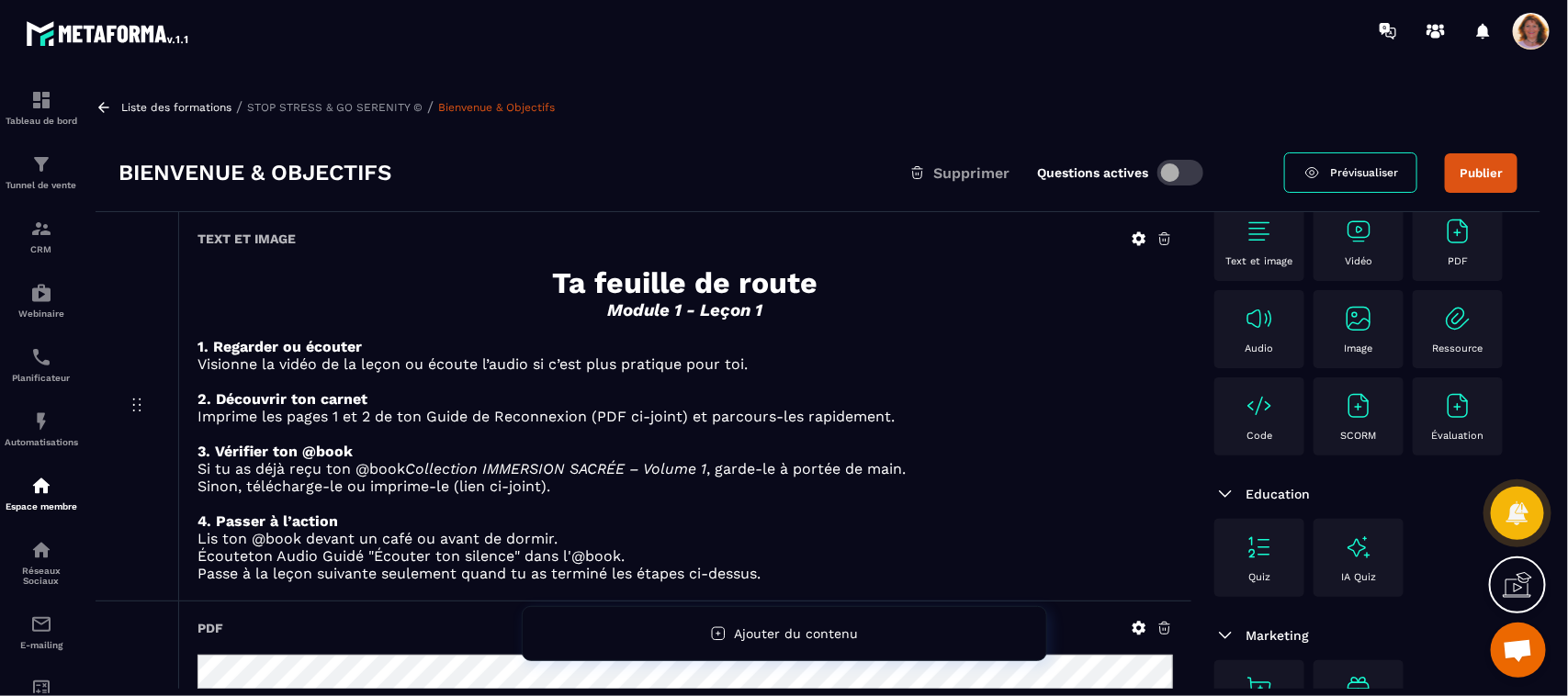
scroll to position [253, 0]
click at [1077, 358] on p "Visionne la vidéo de la leçon ou écoute l’audio si c’est plus pratique pour toi." at bounding box center [685, 364] width 975 height 18
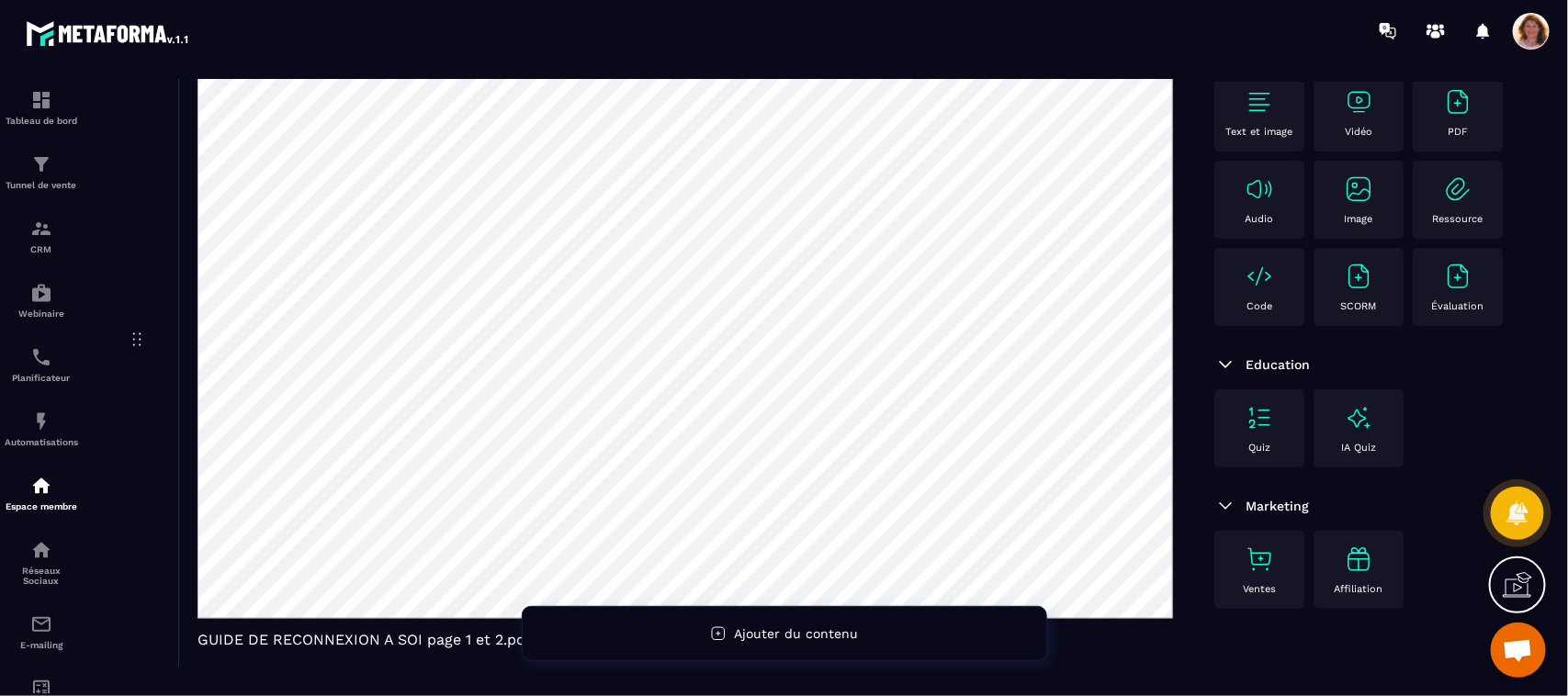
scroll to position [1308, 0]
